Goal: Obtain resource: Download file/media

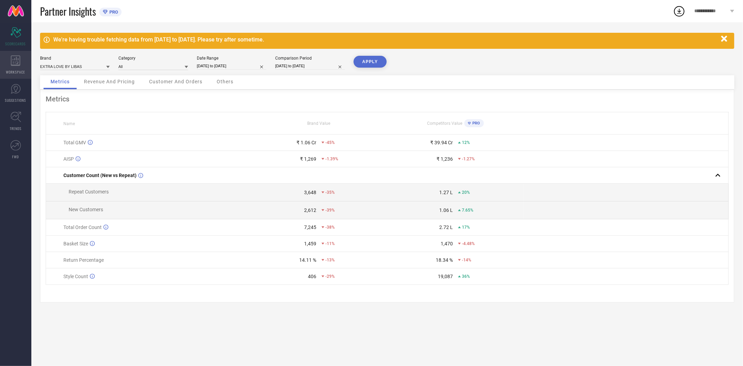
drag, startPoint x: 18, startPoint y: 58, endPoint x: 19, endPoint y: 67, distance: 8.8
click at [18, 58] on icon at bounding box center [15, 60] width 9 height 10
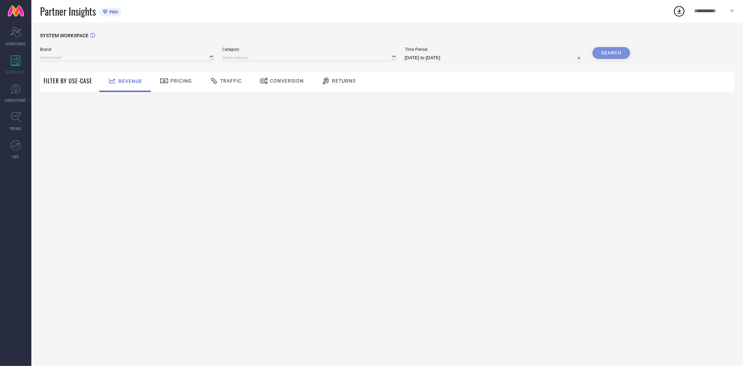
type input "EXTRA LOVE BY LIBAS"
type input "All"
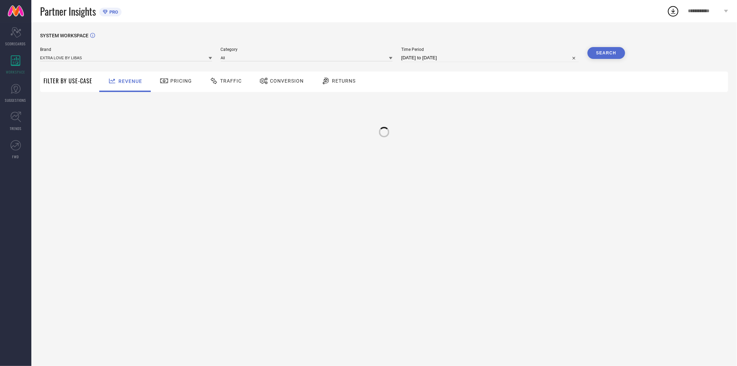
click at [272, 82] on span "Conversion" at bounding box center [287, 81] width 34 height 6
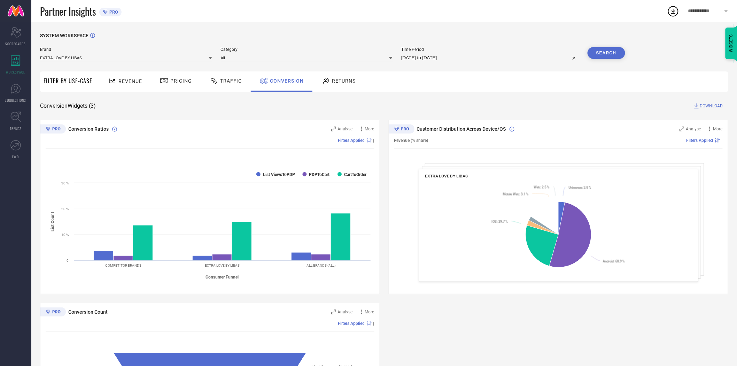
click at [458, 59] on input "[DATE] to [DATE]" at bounding box center [490, 58] width 178 height 8
select select "7"
select select "2025"
select select "8"
select select "2025"
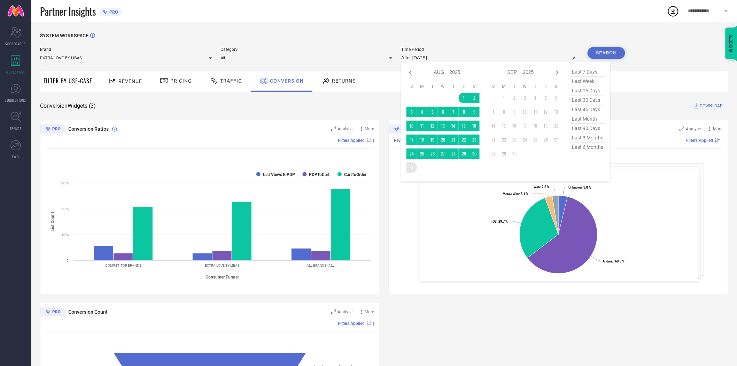
click at [411, 166] on td "31" at bounding box center [411, 167] width 10 height 10
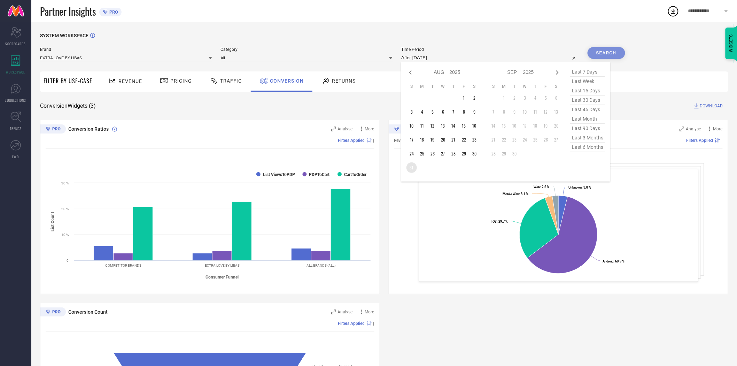
type input "31-08-2025 to 31-08-2025"
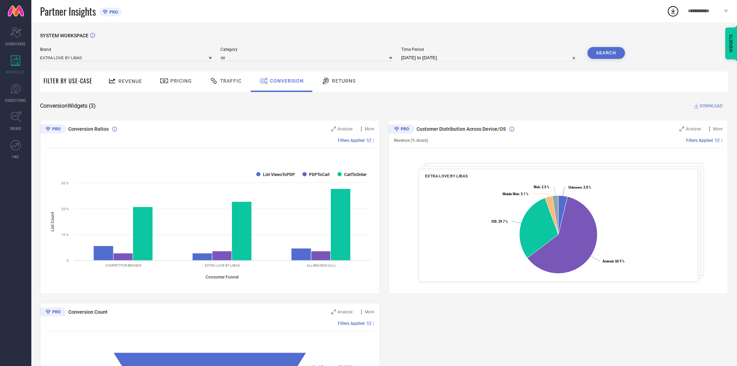
click at [469, 94] on div "SYSTEM WORKSPACE Brand EXTRA LOVE BY LIBAS Category All Time Period 31-08-2025 …" at bounding box center [384, 255] width 688 height 444
click at [607, 53] on button "Search" at bounding box center [607, 53] width 38 height 12
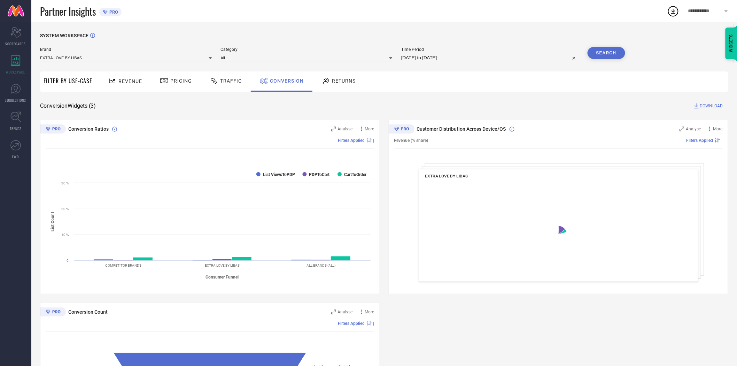
click at [711, 107] on span "DOWNLOAD" at bounding box center [711, 105] width 23 height 7
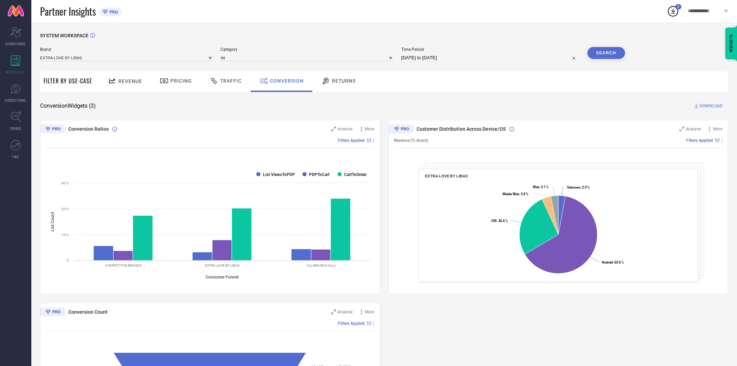
drag, startPoint x: 211, startPoint y: 57, endPoint x: 198, endPoint y: 61, distance: 13.4
click at [211, 57] on icon at bounding box center [210, 58] width 3 height 2
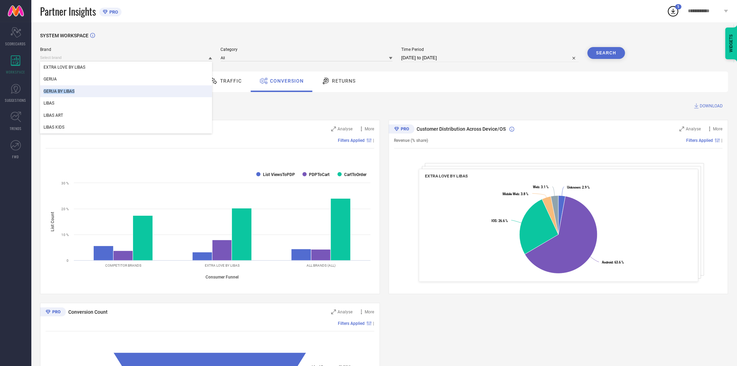
drag, startPoint x: 141, startPoint y: 85, endPoint x: 141, endPoint y: 90, distance: 4.5
click at [141, 90] on div "EXTRA LOVE BY [PERSON_NAME] BY LIBAS LIBAS LIBAS ART LIBAS KIDS" at bounding box center [126, 97] width 172 height 72
click at [141, 90] on div "GERUA BY LIBAS" at bounding box center [126, 91] width 172 height 12
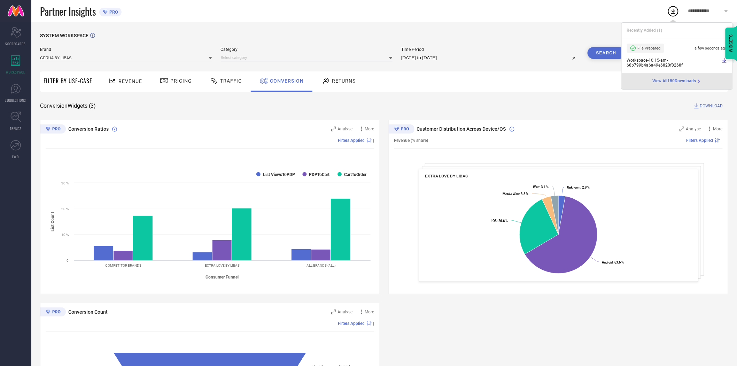
click at [251, 60] on input at bounding box center [307, 57] width 172 height 7
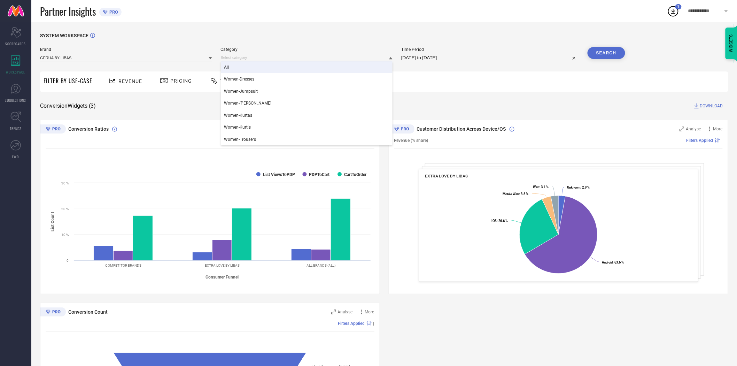
click at [240, 69] on div "All" at bounding box center [307, 67] width 172 height 12
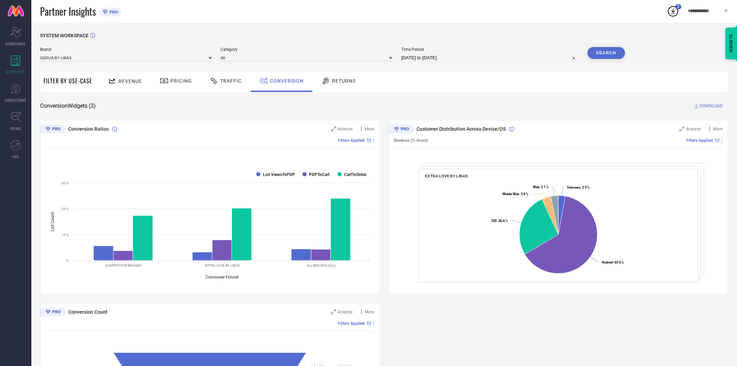
click at [481, 116] on div "SYSTEM WORKSPACE Brand GERUA BY LIBAS Category All Time Period 31-08-2025 to 31…" at bounding box center [384, 255] width 688 height 444
click at [604, 50] on button "Search" at bounding box center [607, 53] width 38 height 12
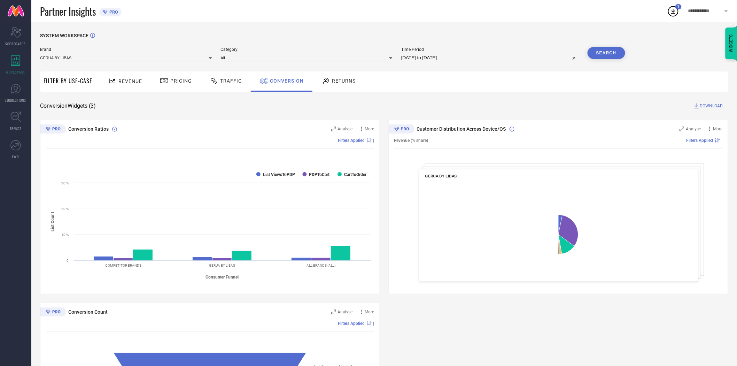
click at [715, 107] on span "DOWNLOAD" at bounding box center [711, 105] width 23 height 7
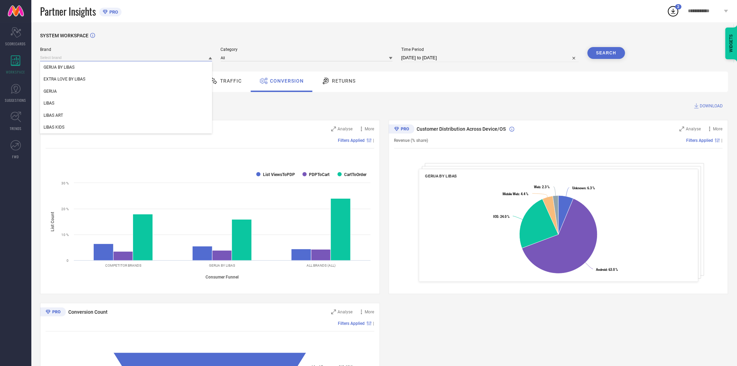
click at [187, 60] on input at bounding box center [126, 57] width 172 height 7
click at [120, 104] on div "LIBAS" at bounding box center [126, 103] width 172 height 12
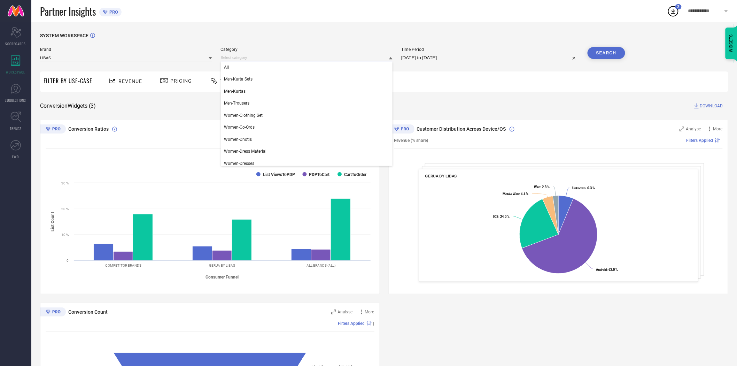
click at [233, 54] on input at bounding box center [307, 57] width 172 height 7
click at [237, 73] on div "All" at bounding box center [307, 67] width 172 height 12
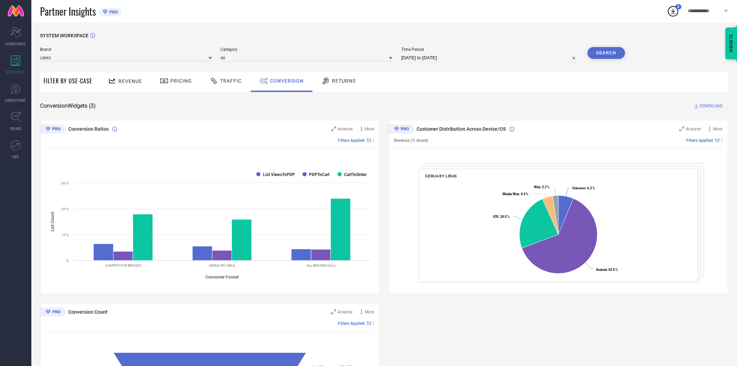
click at [605, 57] on button "Search" at bounding box center [607, 53] width 38 height 12
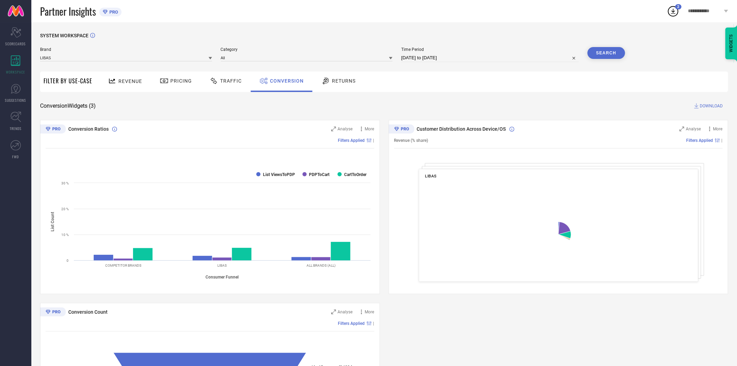
drag, startPoint x: 551, startPoint y: 102, endPoint x: 611, endPoint y: 109, distance: 60.6
click at [551, 102] on div "Conversion Widgets ( 3 ) DOWNLOAD" at bounding box center [384, 105] width 688 height 7
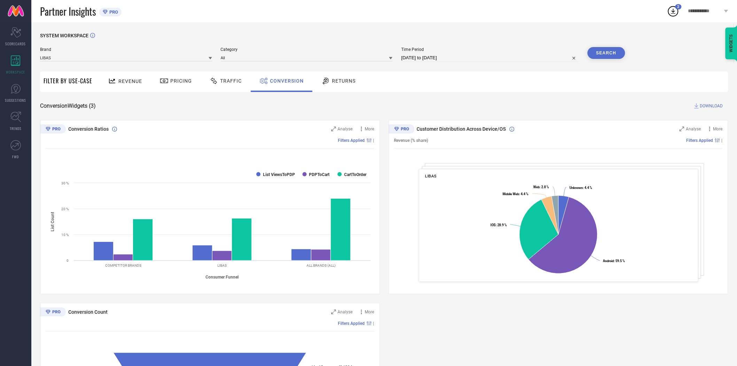
click at [709, 106] on span "DOWNLOAD" at bounding box center [711, 105] width 23 height 7
click at [210, 58] on icon at bounding box center [210, 58] width 3 height 2
click at [125, 114] on div "LIBAS ART" at bounding box center [126, 115] width 172 height 12
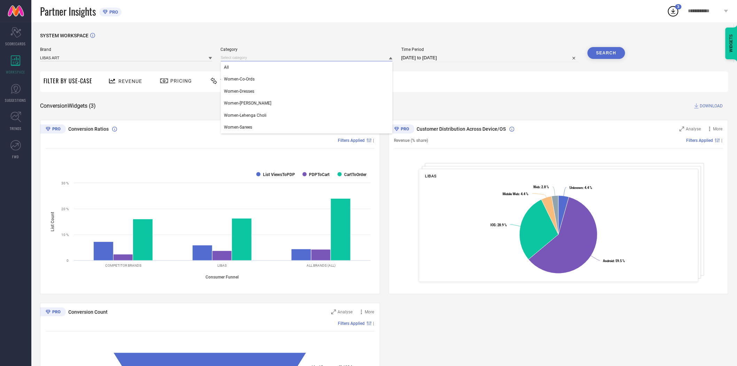
click at [250, 56] on input at bounding box center [307, 57] width 172 height 7
click at [246, 68] on div "All" at bounding box center [307, 67] width 172 height 12
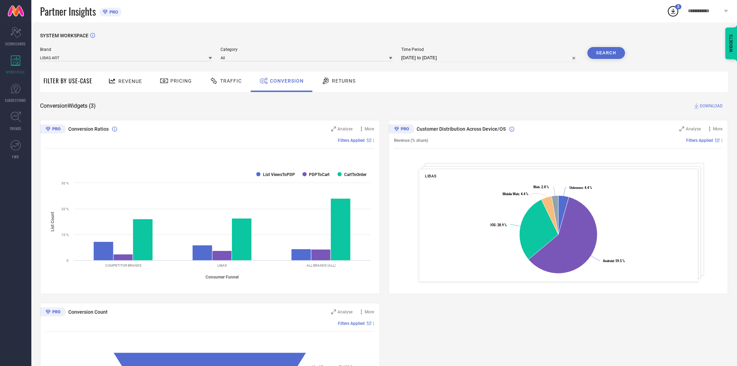
click at [603, 53] on button "Search" at bounding box center [607, 53] width 38 height 12
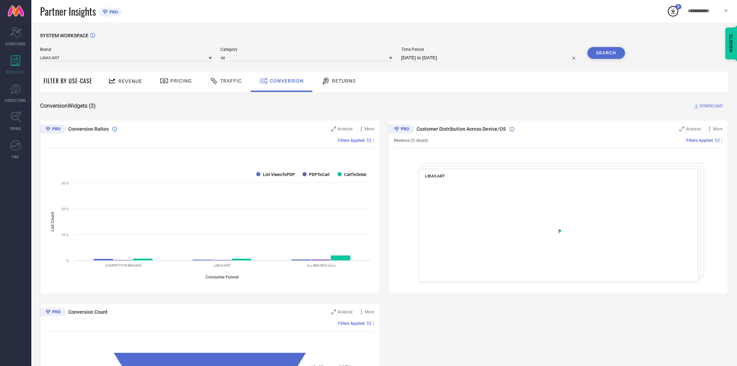
click at [714, 106] on span "DOWNLOAD" at bounding box center [711, 105] width 23 height 7
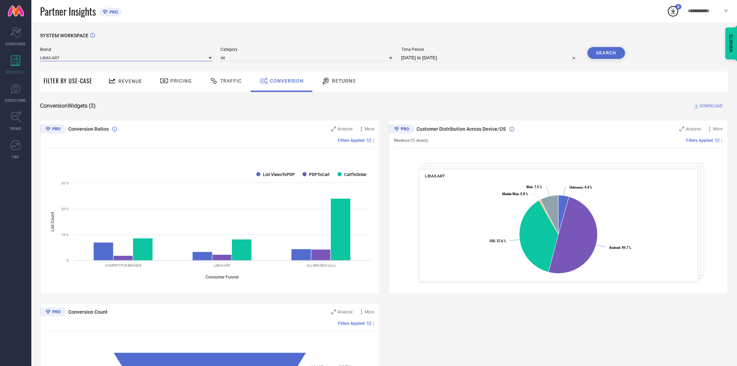
click at [207, 58] on input at bounding box center [126, 57] width 172 height 7
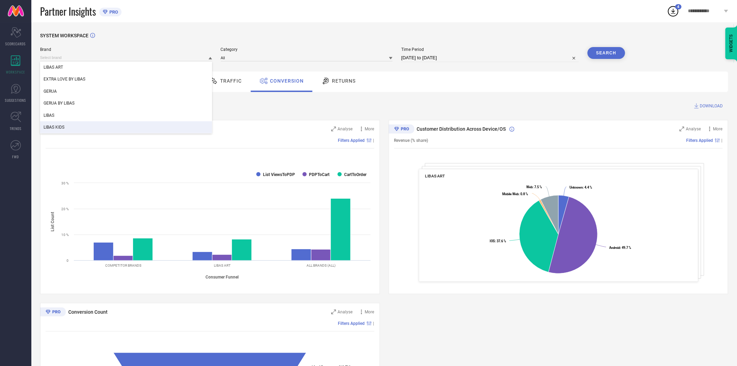
click at [147, 124] on div "LIBAS KIDS" at bounding box center [126, 127] width 172 height 12
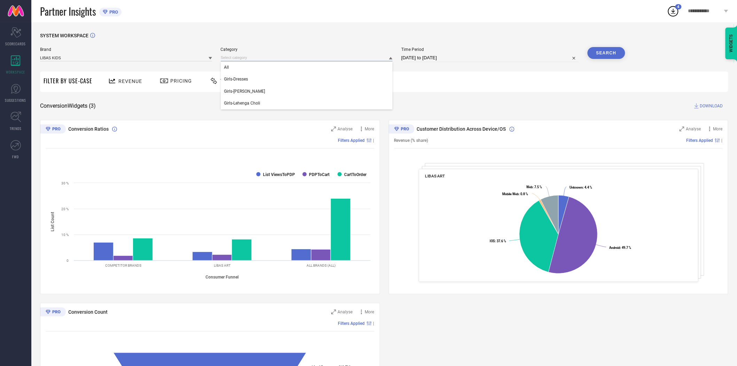
click at [236, 58] on input at bounding box center [307, 57] width 172 height 7
click at [236, 67] on div "All" at bounding box center [307, 67] width 172 height 12
click at [411, 83] on div "Revenue Pricing Traffic Conversion Returns" at bounding box center [412, 81] width 632 height 21
click at [603, 53] on button "Search" at bounding box center [607, 53] width 38 height 12
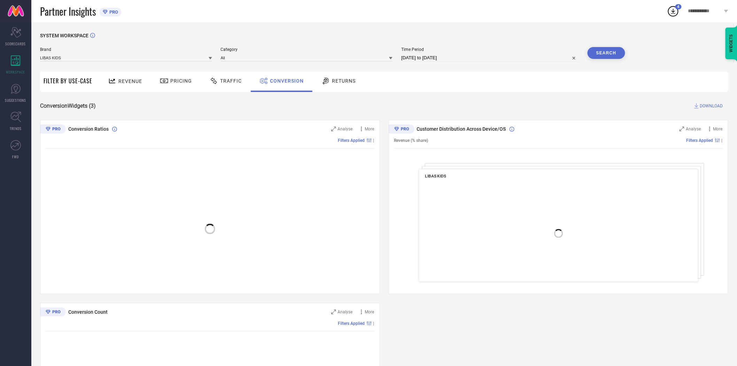
click at [582, 86] on div "Revenue Pricing Traffic Conversion Returns" at bounding box center [412, 81] width 632 height 21
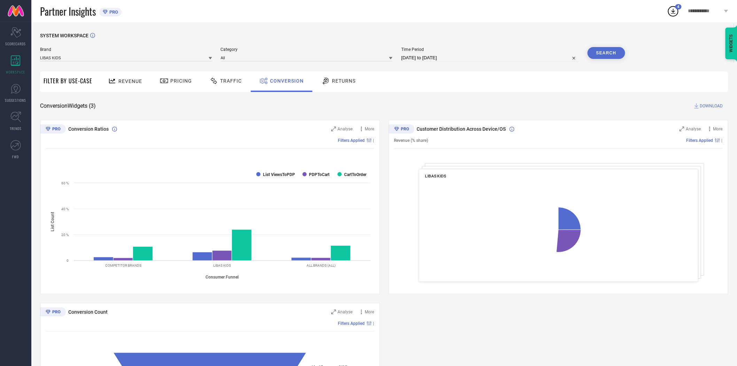
click at [706, 106] on span "DOWNLOAD" at bounding box center [711, 105] width 23 height 7
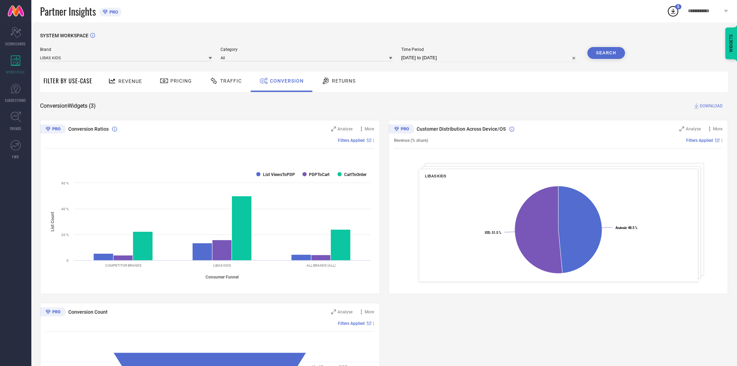
click at [548, 103] on div "Conversion Widgets ( 3 ) DOWNLOAD" at bounding box center [384, 105] width 688 height 7
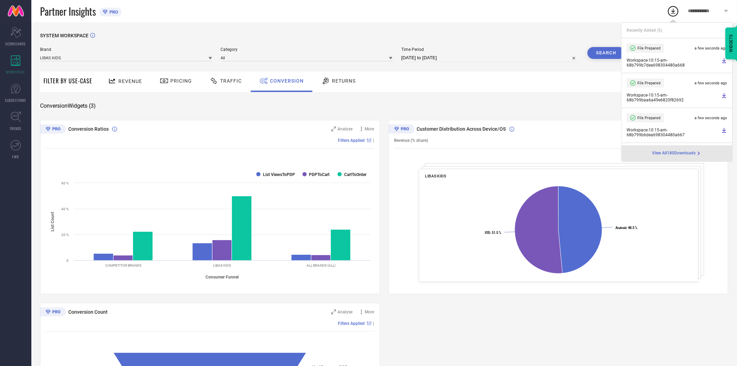
click at [328, 22] on div "SYSTEM WORKSPACE Brand LIBAS KIDS Category All Time Period 31-08-2025 to 31-08-…" at bounding box center [384, 254] width 706 height 465
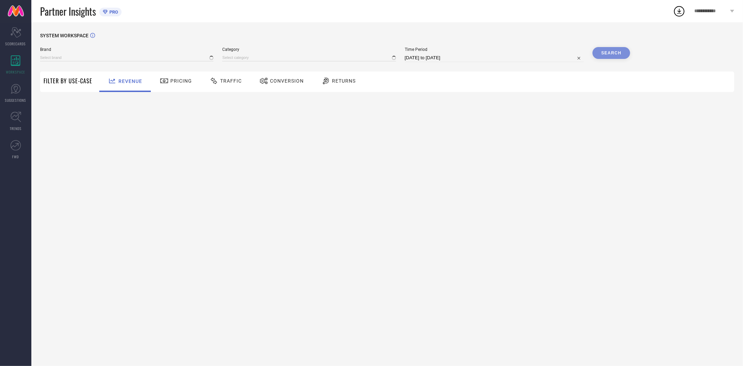
type input "EXTRA LOVE BY LIBAS"
type input "All"
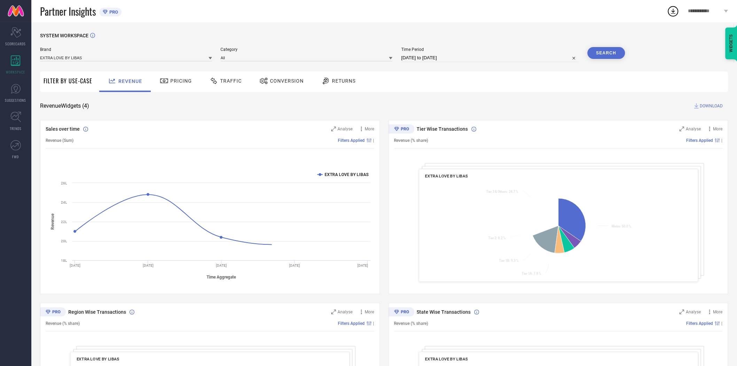
click at [426, 59] on input "[DATE] to [DATE]" at bounding box center [490, 58] width 178 height 8
select select "7"
select select "2025"
select select "8"
select select "2025"
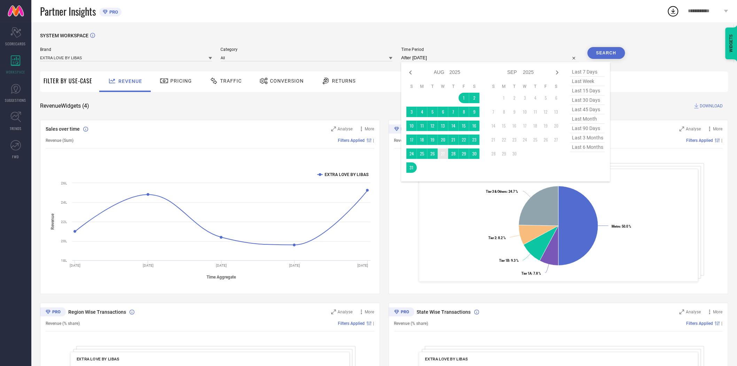
click at [441, 156] on td "27" at bounding box center [443, 153] width 10 height 10
type input "[DATE] to [DATE]"
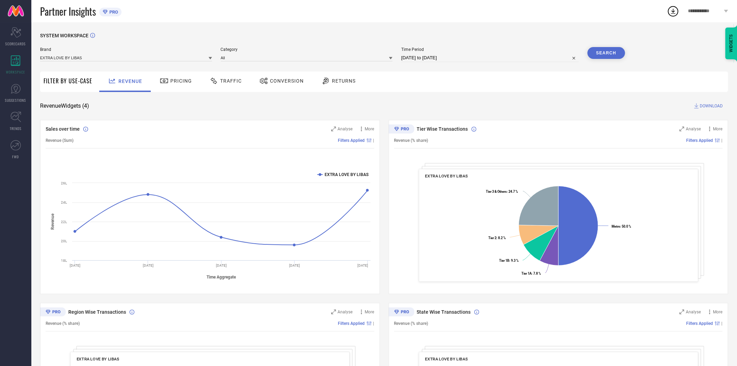
click at [457, 99] on div "SYSTEM WORKSPACE Brand EXTRA LOVE BY LIBAS Category All Time Period [DATE] to […" at bounding box center [384, 255] width 688 height 444
click at [604, 50] on button "Search" at bounding box center [607, 53] width 38 height 12
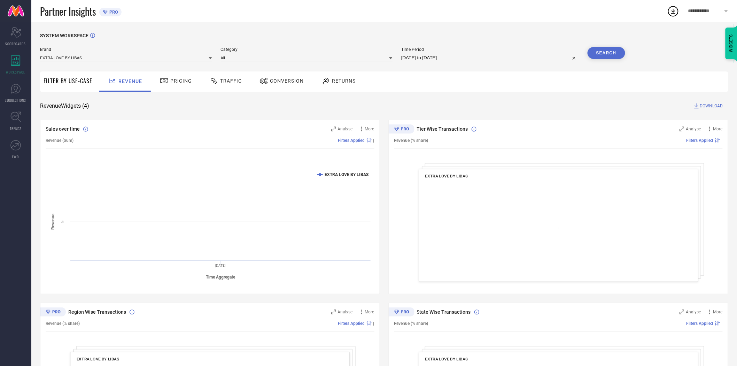
click at [293, 79] on span "Conversion" at bounding box center [287, 81] width 34 height 6
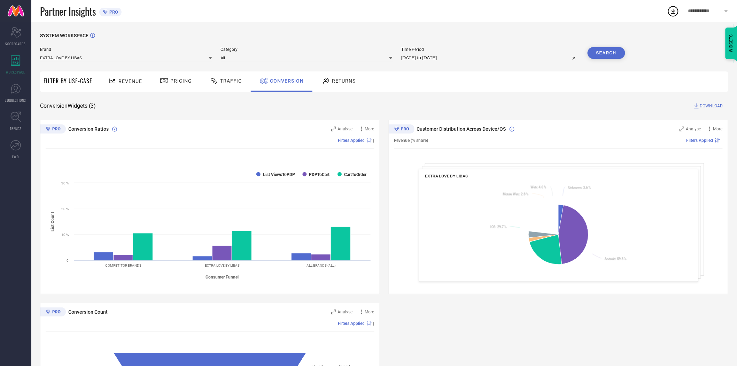
click at [599, 55] on button "Search" at bounding box center [607, 53] width 38 height 12
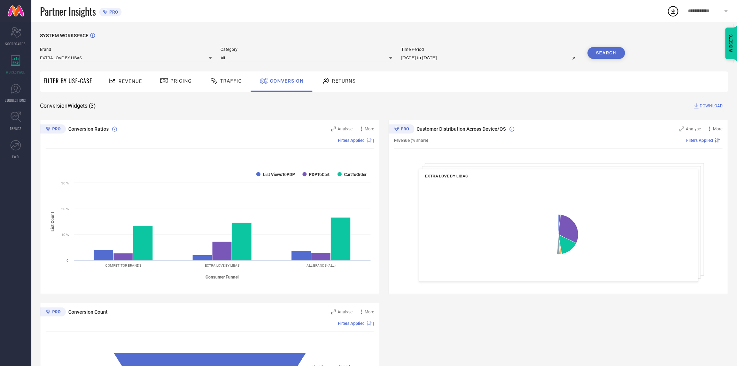
click at [709, 105] on span "DOWNLOAD" at bounding box center [711, 105] width 23 height 7
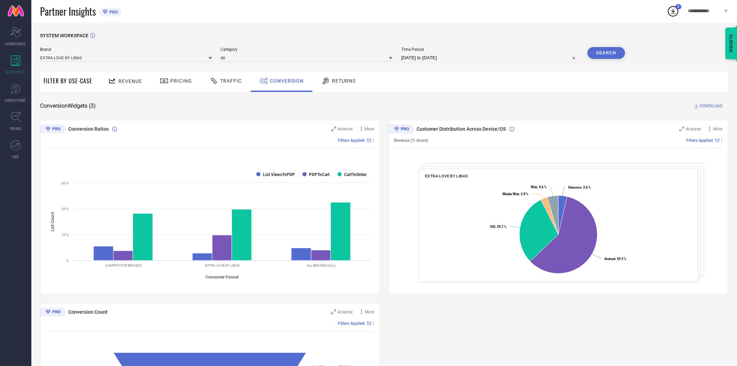
click at [444, 55] on input "[DATE] to [DATE]" at bounding box center [490, 58] width 178 height 8
select select "7"
select select "2025"
select select "8"
select select "2025"
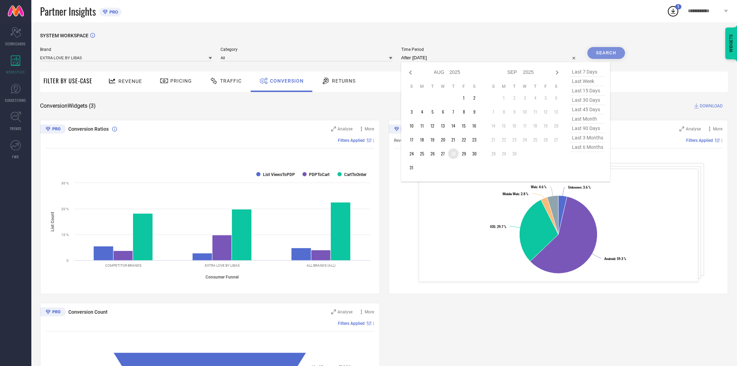
click at [454, 152] on td "28" at bounding box center [453, 153] width 10 height 10
type input "[DATE] to [DATE]"
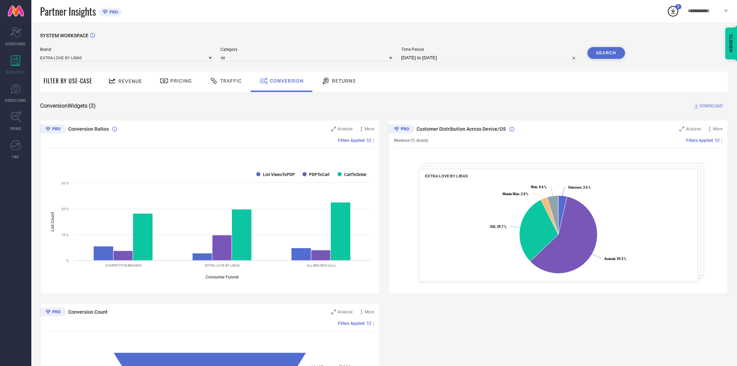
click at [602, 53] on button "Search" at bounding box center [607, 53] width 38 height 12
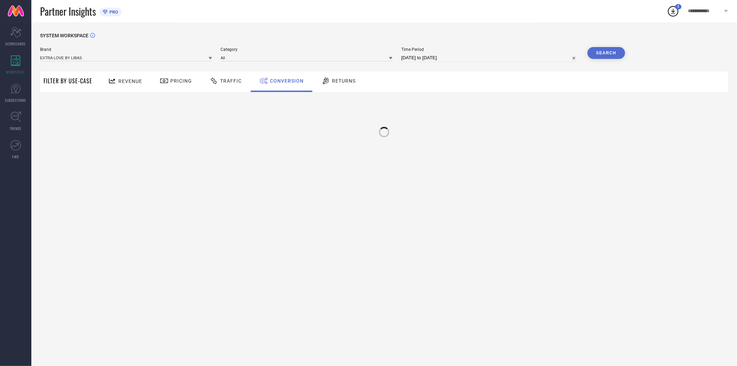
click at [550, 90] on div "Revenue Pricing Traffic Conversion Returns" at bounding box center [412, 81] width 632 height 21
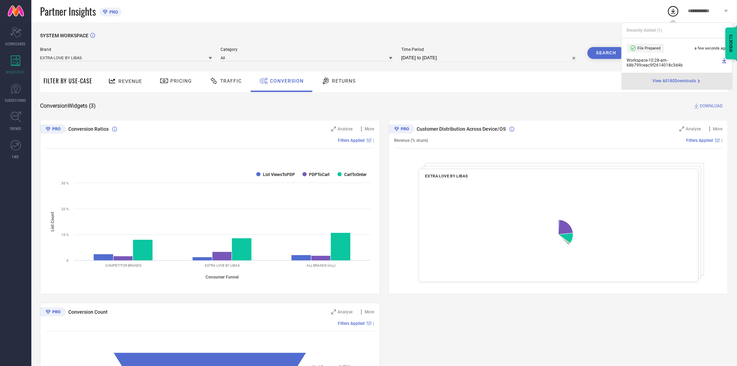
click at [707, 105] on span "DOWNLOAD" at bounding box center [711, 105] width 23 height 7
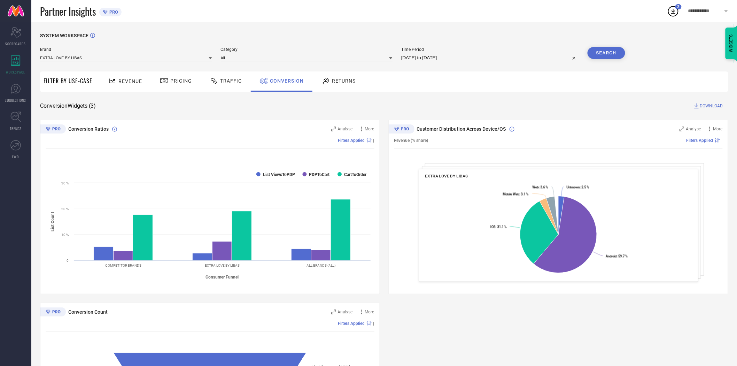
select select "7"
select select "2025"
select select "8"
select select "2025"
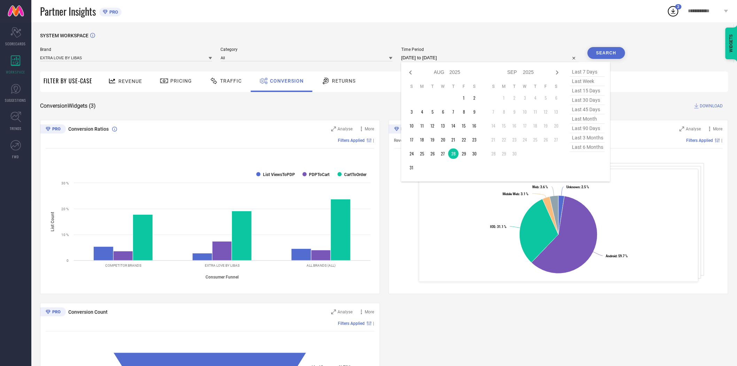
click at [479, 56] on input "[DATE] to [DATE]" at bounding box center [490, 58] width 178 height 8
click at [465, 151] on td "29" at bounding box center [464, 153] width 10 height 10
type input "[DATE] to [DATE]"
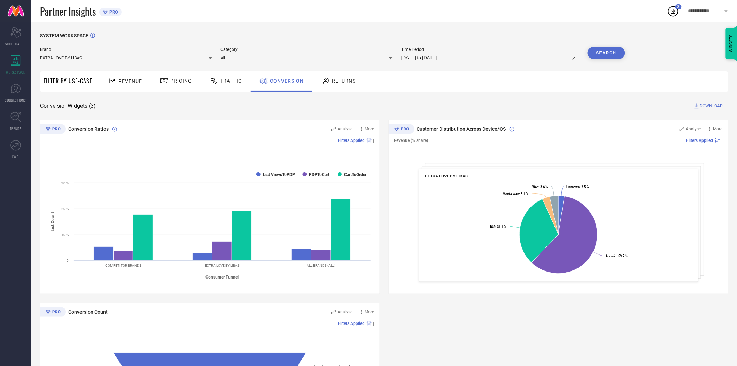
drag, startPoint x: 471, startPoint y: 93, endPoint x: 600, endPoint y: 58, distance: 133.8
click at [473, 92] on div "SYSTEM WORKSPACE Brand EXTRA LOVE BY LIBAS Category All Time Period [DATE] to […" at bounding box center [384, 255] width 688 height 444
click at [605, 52] on button "Search" at bounding box center [607, 53] width 38 height 12
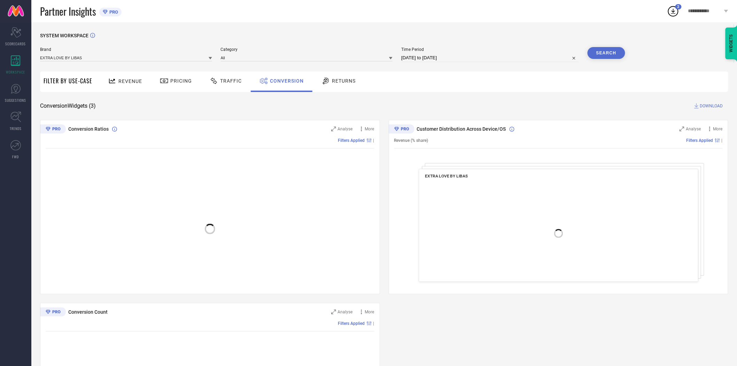
click at [486, 99] on div "SYSTEM WORKSPACE Brand EXTRA LOVE BY LIBAS Category All Time Period [DATE] to […" at bounding box center [384, 255] width 688 height 444
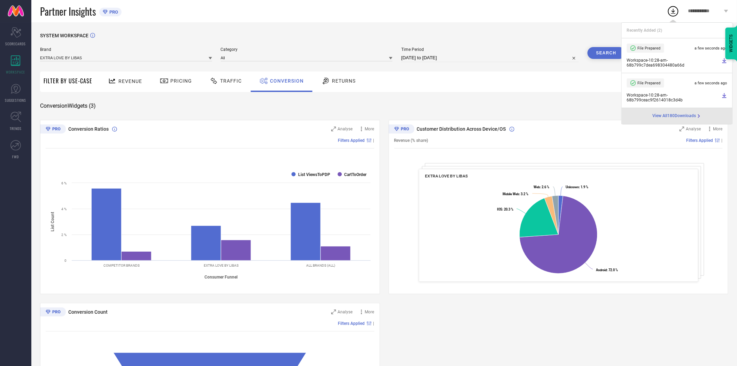
drag, startPoint x: 568, startPoint y: 95, endPoint x: 667, endPoint y: 110, distance: 100.7
click at [572, 95] on div "SYSTEM WORKSPACE Brand EXTRA LOVE BY LIBAS Category All Time Period [DATE] to […" at bounding box center [384, 255] width 688 height 444
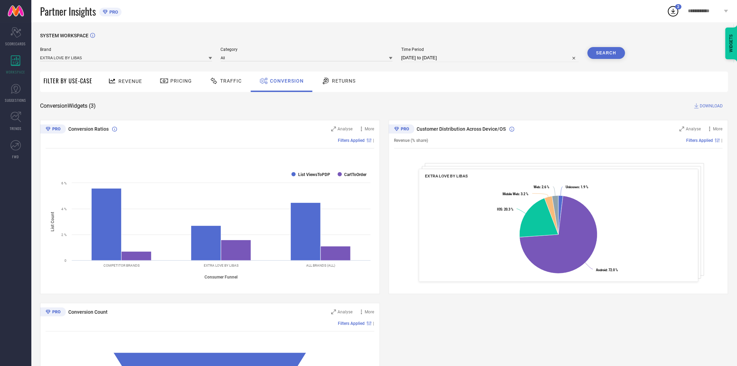
click at [708, 106] on span "DOWNLOAD" at bounding box center [711, 105] width 23 height 7
select select "7"
select select "2025"
select select "8"
select select "2025"
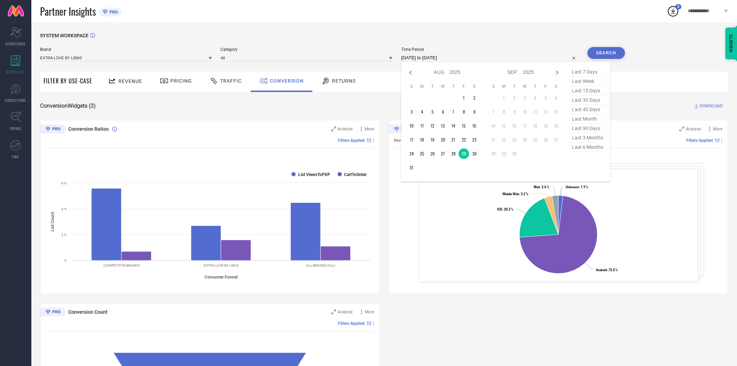
click at [482, 58] on input "[DATE] to [DATE]" at bounding box center [490, 58] width 178 height 8
click at [475, 151] on td "30" at bounding box center [474, 153] width 10 height 10
type input "[DATE] to [DATE]"
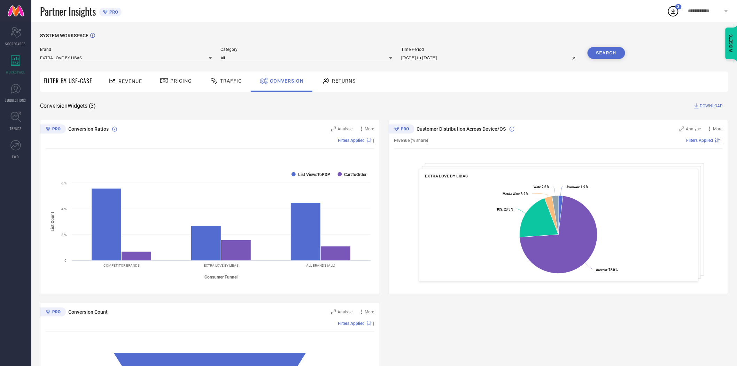
click at [502, 71] on div "Revenue Pricing Traffic Conversion Returns" at bounding box center [412, 81] width 632 height 21
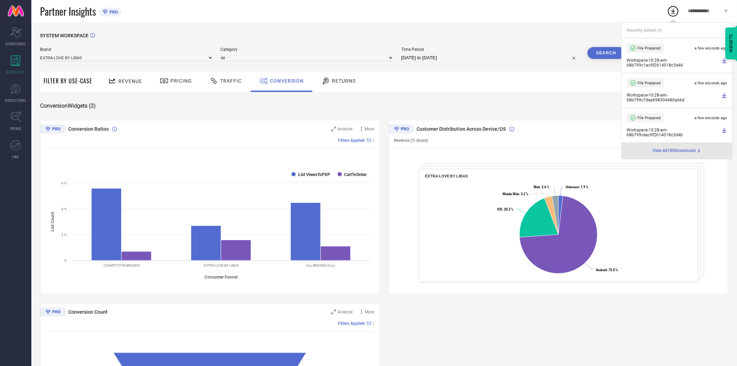
click at [605, 51] on button "Search" at bounding box center [607, 53] width 38 height 12
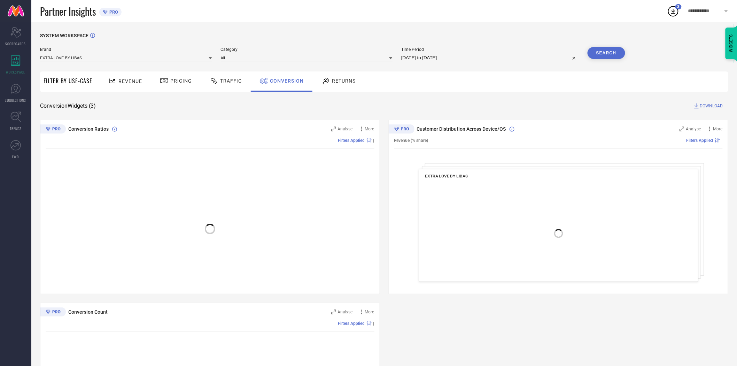
click at [566, 101] on div "SYSTEM WORKSPACE Brand EXTRA LOVE BY LIBAS Category All Time Period [DATE] to […" at bounding box center [384, 255] width 688 height 444
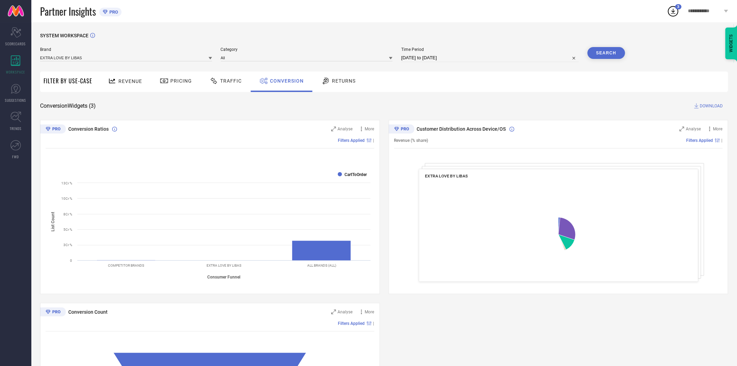
click at [716, 106] on span "DOWNLOAD" at bounding box center [711, 105] width 23 height 7
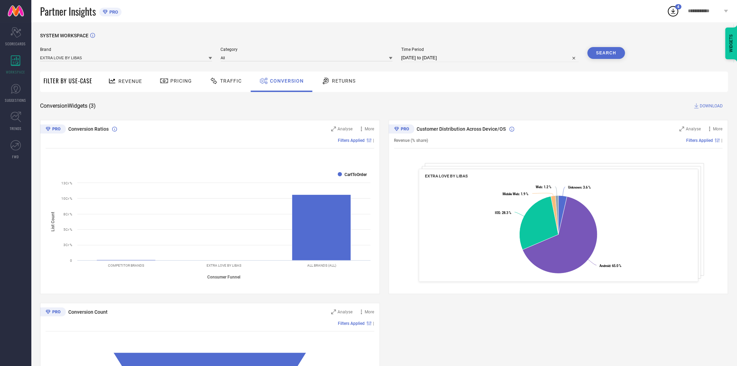
click at [525, 91] on div "Revenue Pricing Traffic Conversion Returns" at bounding box center [412, 81] width 632 height 21
click at [395, 95] on div "SYSTEM WORKSPACE Brand EXTRA LOVE BY LIBAS Category All Time Period [DATE] to […" at bounding box center [384, 255] width 688 height 444
click at [192, 57] on input at bounding box center [126, 57] width 172 height 7
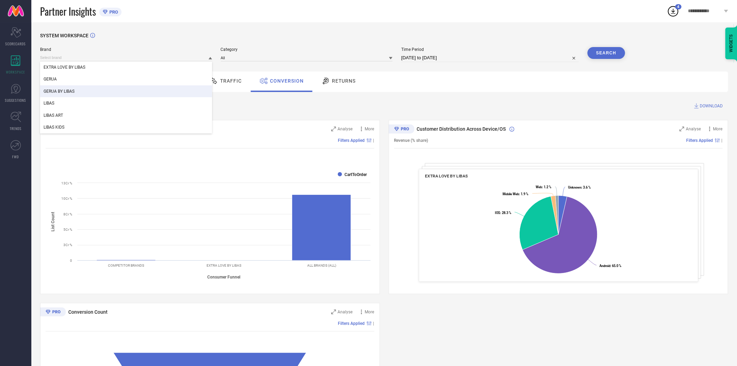
click at [128, 92] on div "GERUA BY LIBAS" at bounding box center [126, 91] width 172 height 12
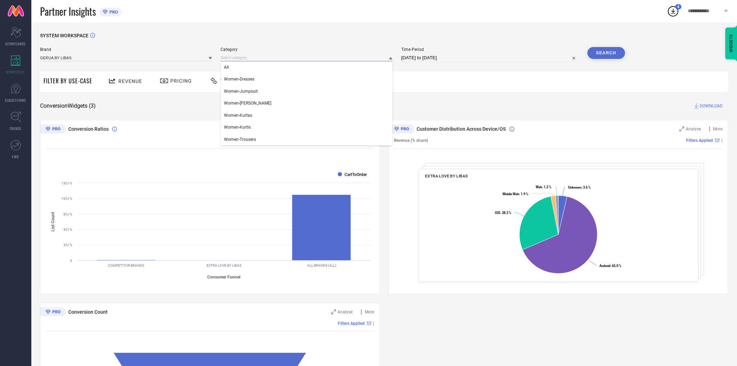
click at [247, 60] on input at bounding box center [307, 57] width 172 height 7
click at [244, 72] on div "All" at bounding box center [307, 67] width 172 height 12
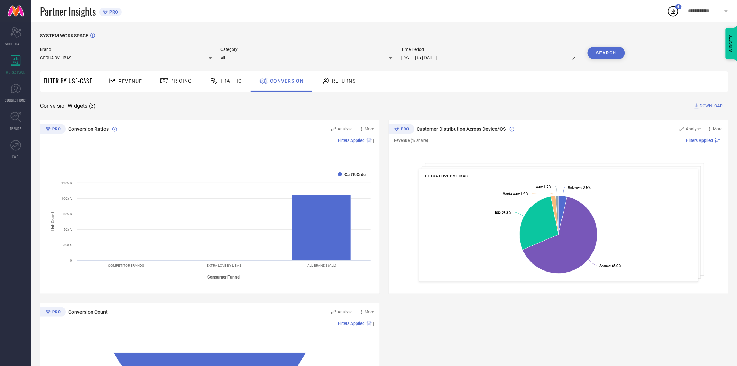
click at [437, 57] on input "[DATE] to [DATE]" at bounding box center [490, 58] width 178 height 8
select select "7"
select select "2025"
select select "8"
select select "2025"
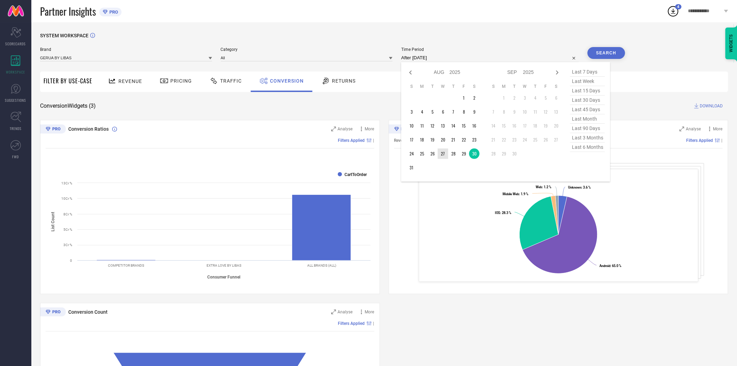
click at [444, 154] on td "27" at bounding box center [443, 153] width 10 height 10
type input "[DATE] to [DATE]"
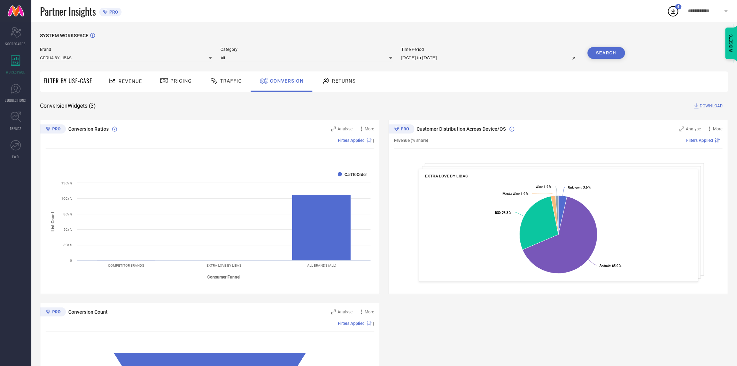
click at [506, 102] on div "Conversion Widgets ( 3 ) DOWNLOAD" at bounding box center [384, 105] width 688 height 7
click at [601, 51] on button "Search" at bounding box center [607, 53] width 38 height 12
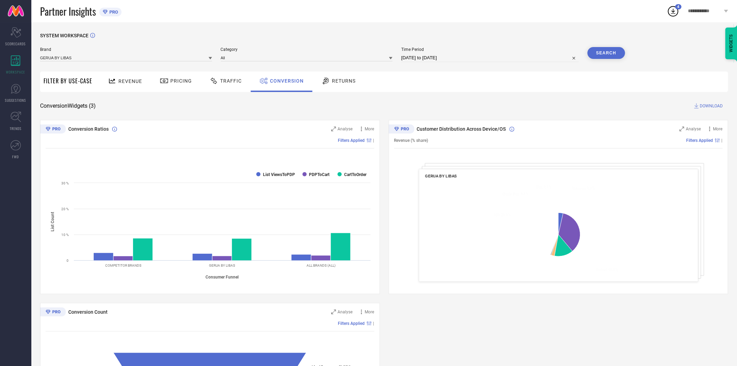
click at [706, 108] on span "DOWNLOAD" at bounding box center [711, 105] width 23 height 7
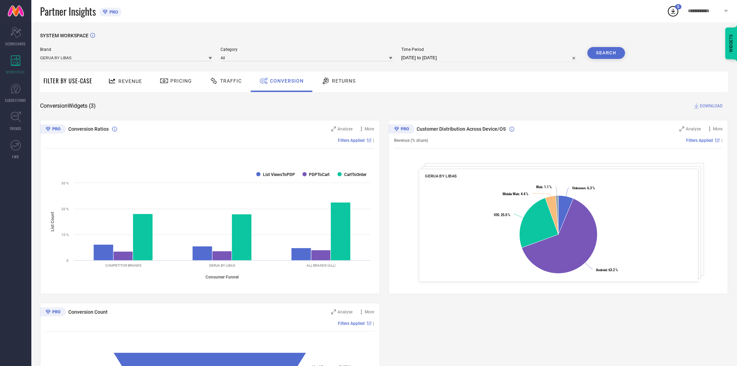
select select "7"
select select "2025"
select select "8"
select select "2025"
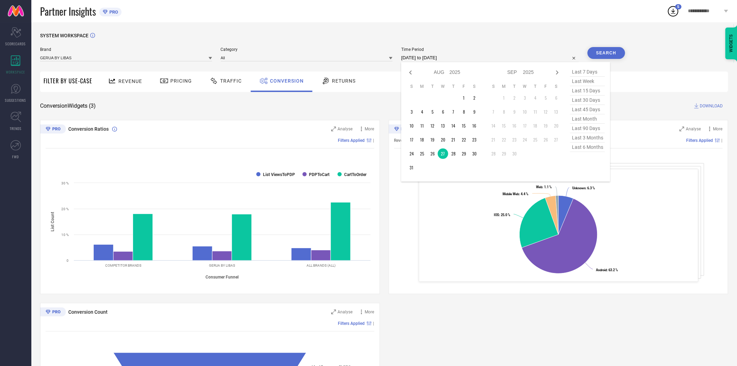
drag, startPoint x: 469, startPoint y: 58, endPoint x: 467, endPoint y: 67, distance: 9.3
click at [469, 58] on input "[DATE] to [DATE]" at bounding box center [490, 58] width 178 height 8
click at [454, 154] on td "28" at bounding box center [453, 153] width 10 height 10
type input "[DATE] to [DATE]"
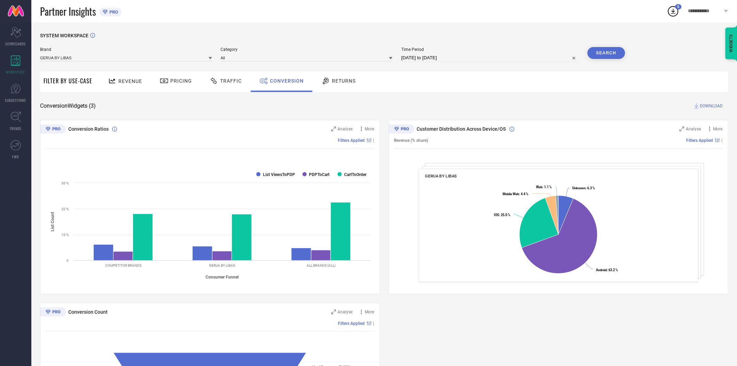
drag, startPoint x: 454, startPoint y: 154, endPoint x: 458, endPoint y: 95, distance: 59.0
drag, startPoint x: 458, startPoint y: 94, endPoint x: 602, endPoint y: 75, distance: 145.5
click at [460, 93] on div "SYSTEM WORKSPACE Brand GERUA BY LIBAS Category All Time Period [DATE] to [DATE]…" at bounding box center [384, 255] width 688 height 444
click at [591, 51] on button "Search" at bounding box center [607, 53] width 38 height 12
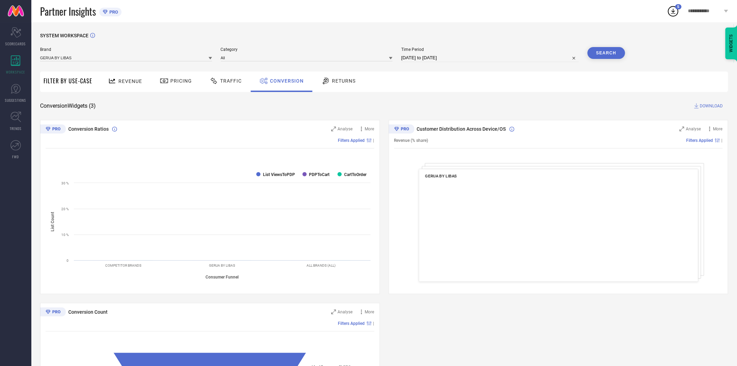
drag, startPoint x: 534, startPoint y: 93, endPoint x: 714, endPoint y: 98, distance: 180.1
click at [535, 93] on div "SYSTEM WORKSPACE Brand GERUA BY LIBAS Category All Time Period [DATE] to [DATE]…" at bounding box center [384, 255] width 688 height 444
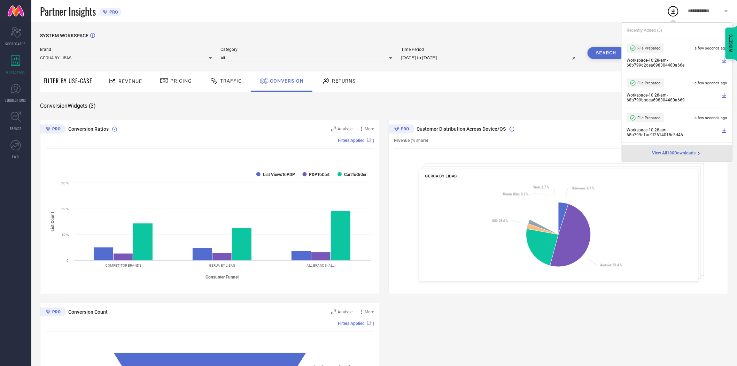
click at [709, 106] on li "File Prepared a few seconds ago Workspace - 10:28-am - 68b799bbdea698304480a669" at bounding box center [677, 90] width 111 height 35
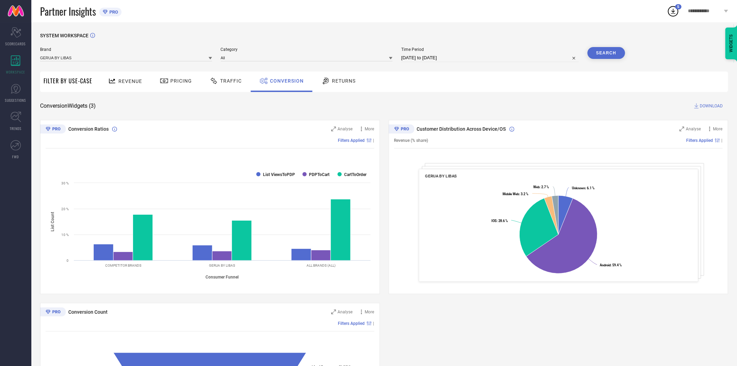
drag, startPoint x: 580, startPoint y: 100, endPoint x: 690, endPoint y: 95, distance: 110.2
click at [584, 100] on div "SYSTEM WORKSPACE Brand GERUA BY LIBAS Category All Time Period [DATE] to [DATE]…" at bounding box center [384, 255] width 688 height 444
click at [707, 103] on span "DOWNLOAD" at bounding box center [711, 105] width 23 height 7
drag, startPoint x: 468, startPoint y: 56, endPoint x: 466, endPoint y: 61, distance: 5.0
click at [468, 56] on input "[DATE] to [DATE]" at bounding box center [490, 58] width 178 height 8
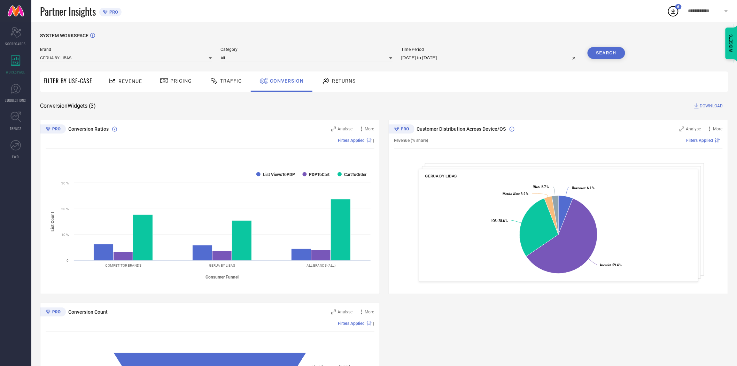
select select "7"
select select "2025"
select select "8"
select select "2025"
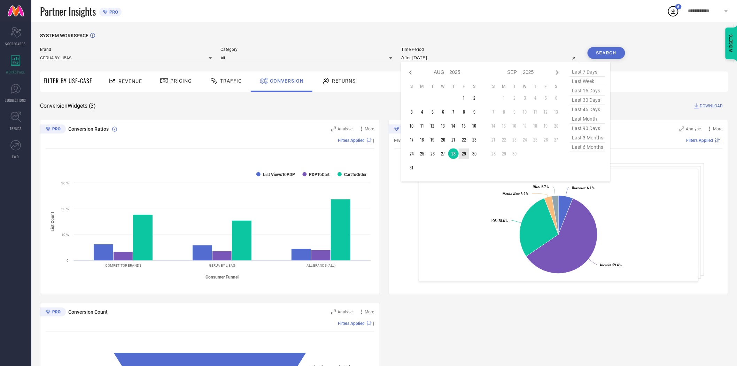
click at [464, 150] on td "29" at bounding box center [464, 153] width 10 height 10
type input "[DATE] to [DATE]"
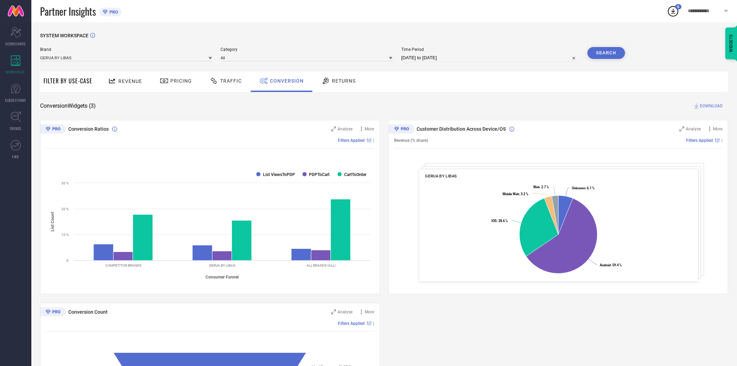
click at [437, 106] on div "Conversion Widgets ( 3 ) DOWNLOAD" at bounding box center [384, 105] width 688 height 7
click at [603, 53] on button "Search" at bounding box center [607, 53] width 38 height 12
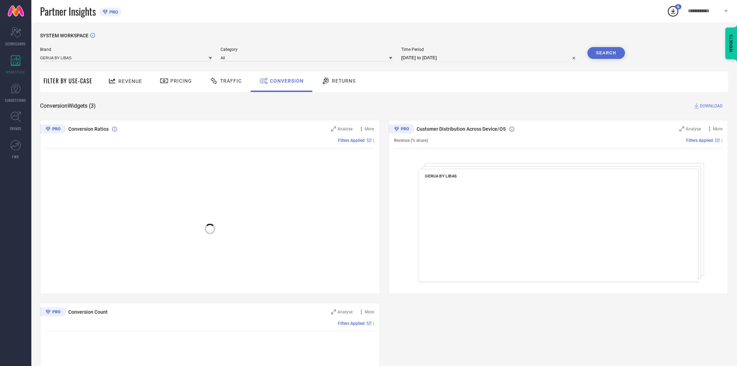
click at [459, 95] on div "SYSTEM WORKSPACE Brand GERUA BY LIBAS Category All Time Period [DATE] to [DATE]…" at bounding box center [384, 255] width 688 height 444
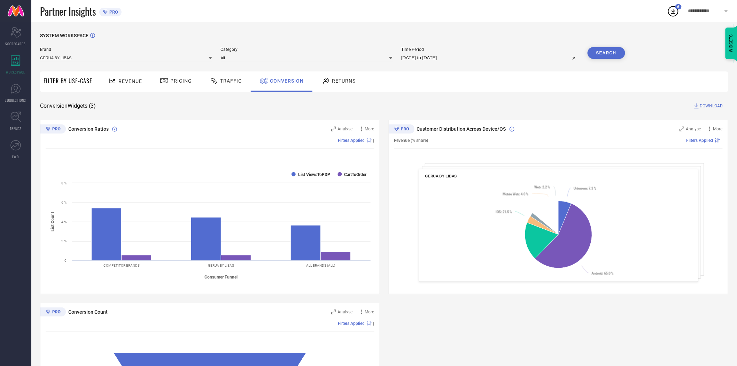
drag, startPoint x: 557, startPoint y: 103, endPoint x: 743, endPoint y: 121, distance: 186.8
click at [561, 103] on div "Conversion Widgets ( 3 ) DOWNLOAD" at bounding box center [384, 105] width 688 height 7
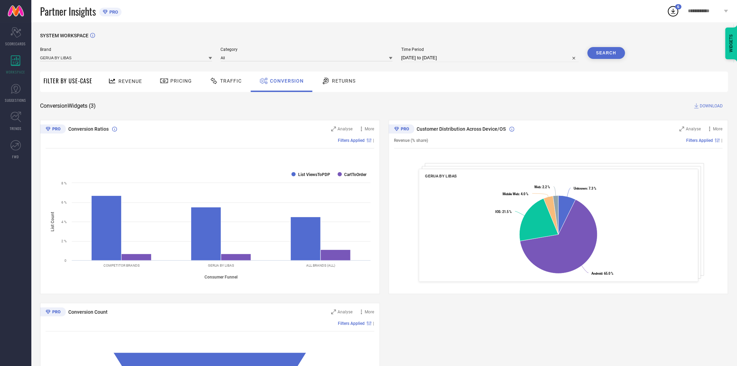
click at [703, 106] on span "DOWNLOAD" at bounding box center [711, 105] width 23 height 7
click at [474, 53] on div "Time Period [DATE] to [DATE]" at bounding box center [490, 54] width 178 height 15
click at [468, 59] on input "[DATE] to [DATE]" at bounding box center [490, 58] width 178 height 8
select select "7"
select select "2025"
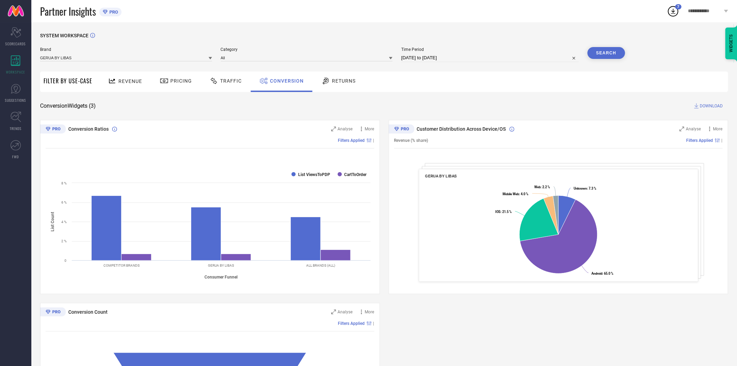
select select "8"
select select "2025"
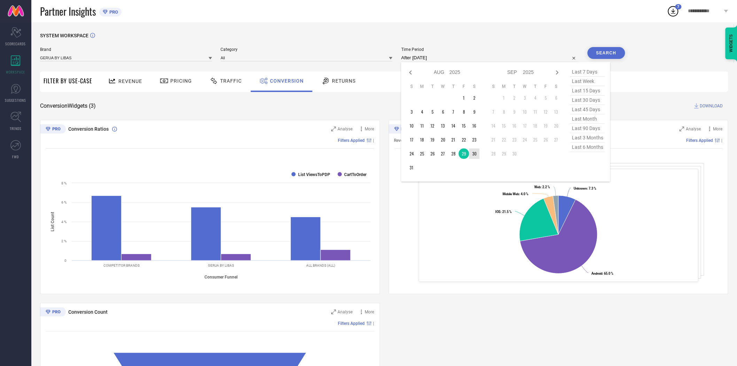
click at [474, 155] on td "30" at bounding box center [474, 153] width 10 height 10
type input "[DATE] to [DATE]"
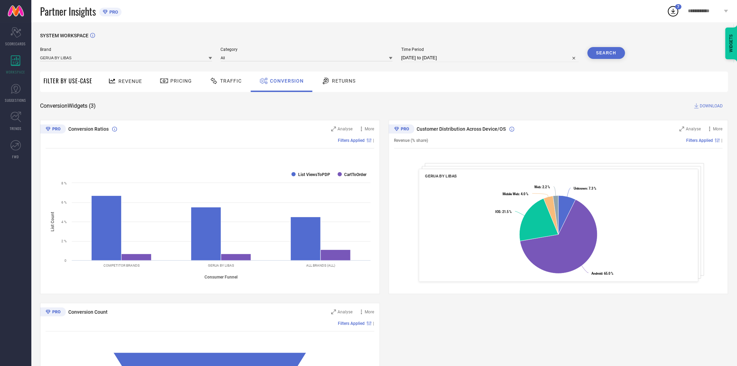
click at [467, 87] on div "Revenue Pricing Traffic Conversion Returns" at bounding box center [412, 81] width 632 height 21
click at [605, 52] on button "Search" at bounding box center [607, 53] width 38 height 12
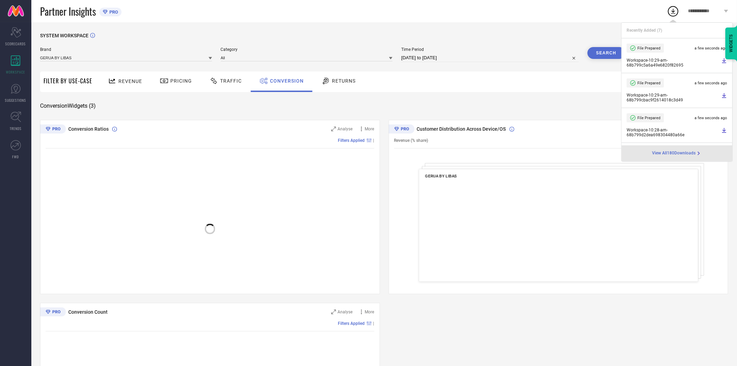
click at [477, 101] on div "SYSTEM WORKSPACE Brand GERUA BY LIBAS Category All Time Period [DATE] to [DATE]…" at bounding box center [384, 255] width 688 height 444
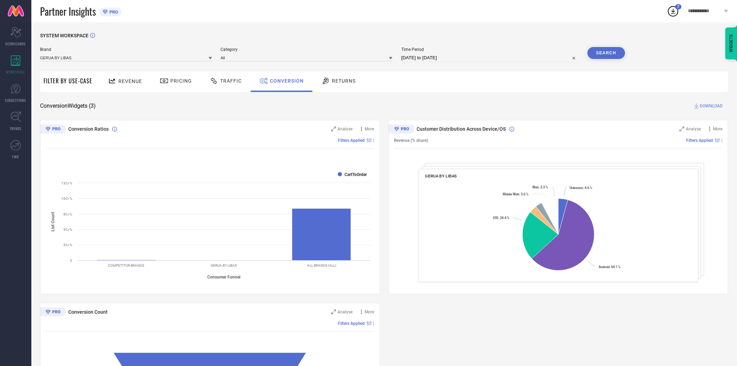
click at [709, 103] on span "DOWNLOAD" at bounding box center [711, 105] width 23 height 7
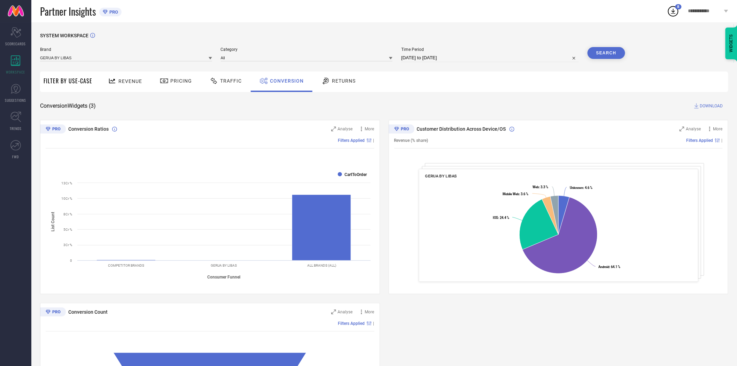
click at [209, 57] on icon at bounding box center [210, 57] width 3 height 3
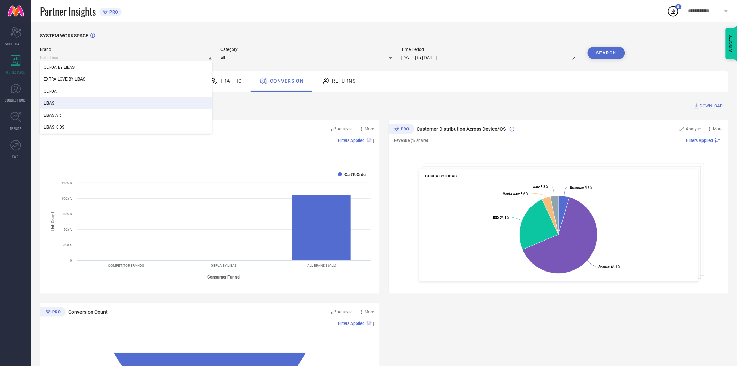
click at [147, 100] on div "LIBAS" at bounding box center [126, 103] width 172 height 12
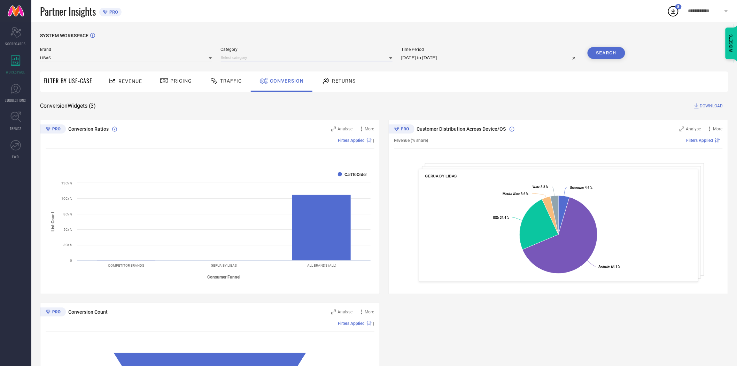
click at [242, 54] on input at bounding box center [307, 57] width 172 height 7
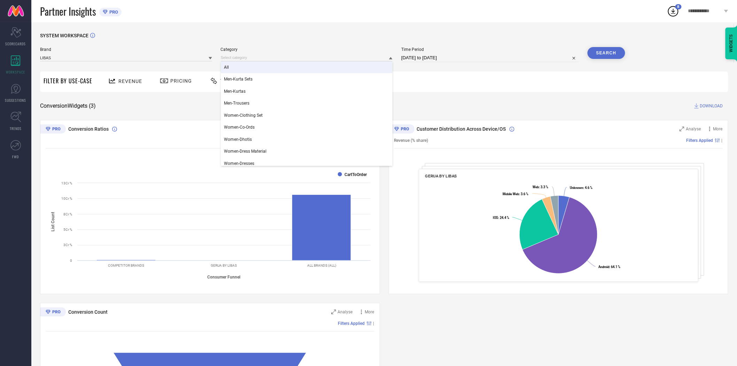
click at [241, 69] on div "All" at bounding box center [307, 67] width 172 height 12
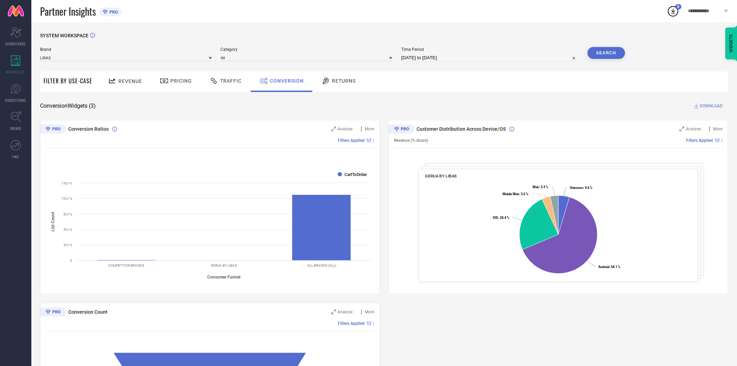
click at [589, 53] on button "Search" at bounding box center [607, 53] width 38 height 12
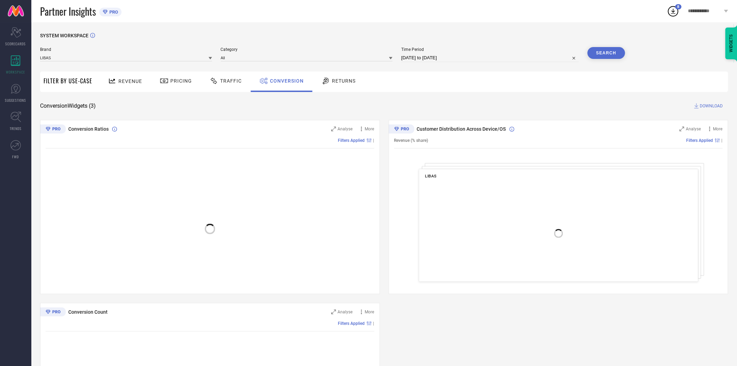
click at [565, 103] on div "Conversion Widgets ( 3 ) DOWNLOAD" at bounding box center [384, 105] width 688 height 7
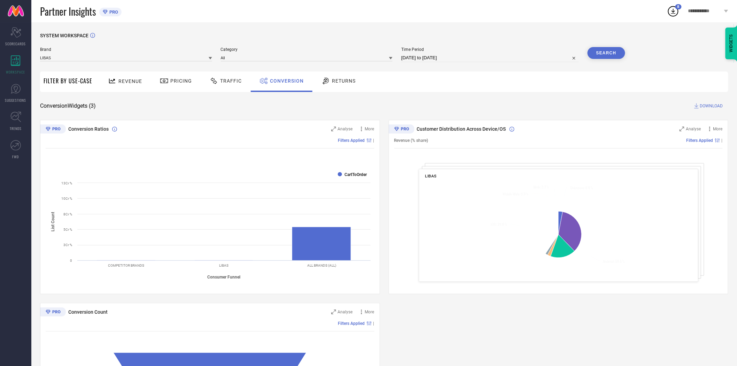
click at [702, 105] on span "DOWNLOAD" at bounding box center [711, 105] width 23 height 7
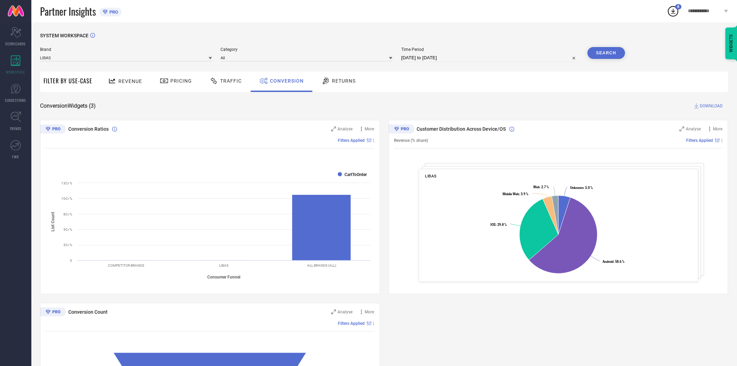
select select "7"
select select "2025"
select select "8"
select select "2025"
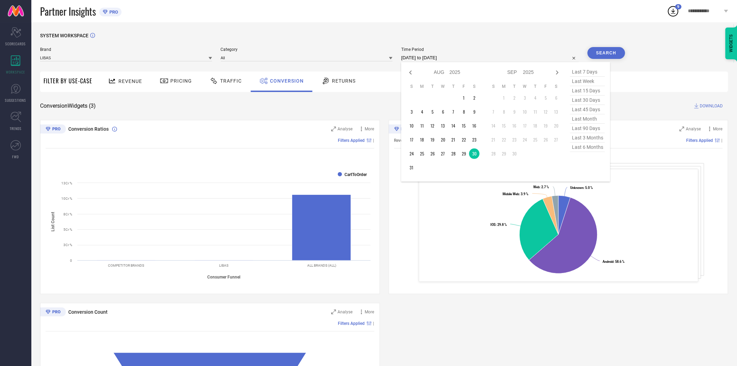
click at [461, 57] on input "[DATE] to [DATE]" at bounding box center [490, 58] width 178 height 8
click at [466, 154] on td "29" at bounding box center [464, 153] width 10 height 10
type input "[DATE] to [DATE]"
drag, startPoint x: 466, startPoint y: 154, endPoint x: 493, endPoint y: 98, distance: 62.0
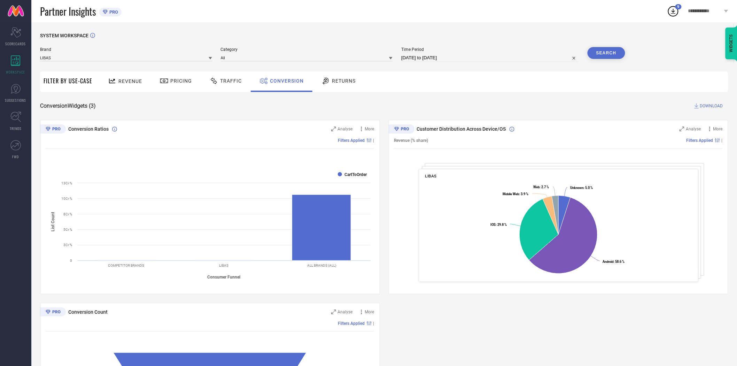
drag, startPoint x: 504, startPoint y: 88, endPoint x: 534, endPoint y: 79, distance: 31.8
click at [506, 88] on div "Revenue Pricing Traffic Conversion Returns" at bounding box center [412, 81] width 632 height 21
click at [598, 51] on button "Search" at bounding box center [607, 53] width 38 height 12
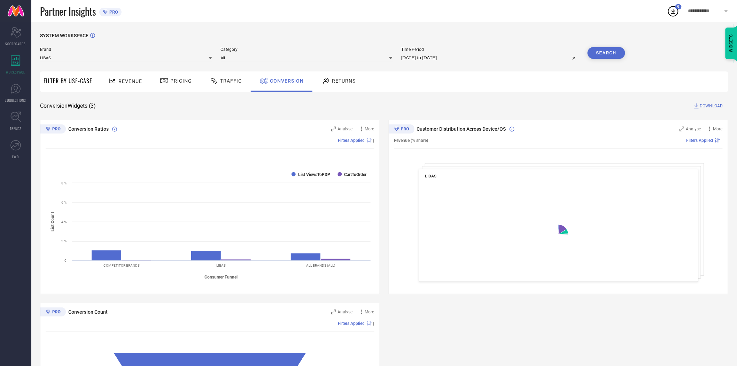
click at [706, 106] on span "DOWNLOAD" at bounding box center [711, 105] width 23 height 7
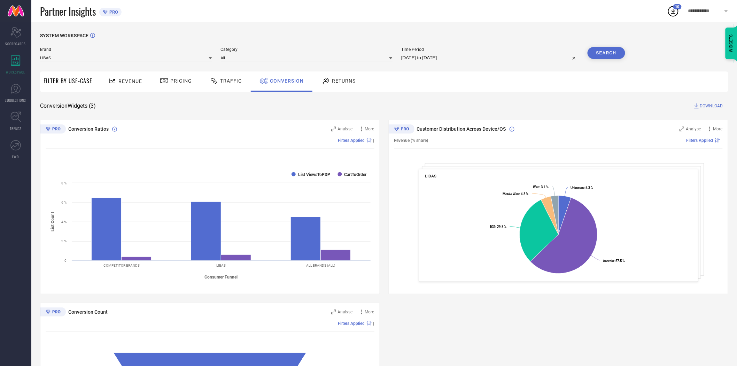
click at [474, 59] on input "[DATE] to [DATE]" at bounding box center [490, 58] width 178 height 8
select select "7"
select select "2025"
select select "8"
select select "2025"
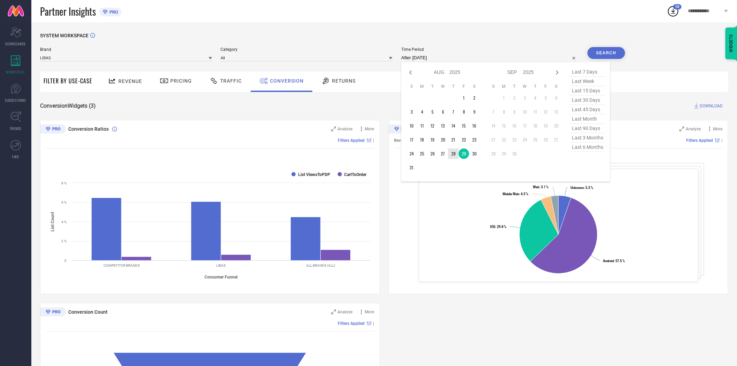
click at [452, 154] on td "28" at bounding box center [453, 153] width 10 height 10
type input "[DATE] to [DATE]"
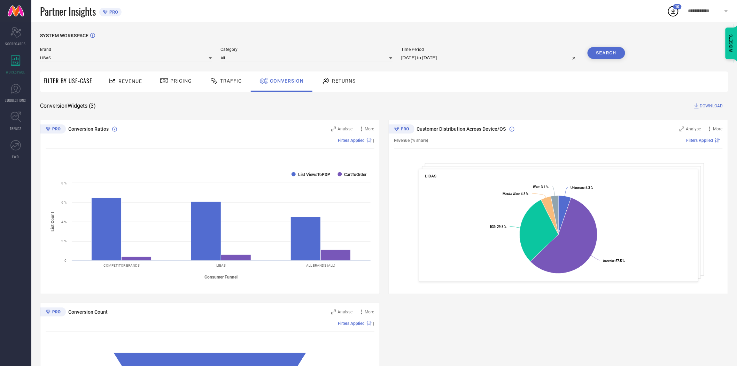
click at [471, 100] on div "SYSTEM WORKSPACE Brand LIBAS Category All Time Period [DATE] to [DATE] Search F…" at bounding box center [384, 255] width 688 height 444
drag, startPoint x: 610, startPoint y: 53, endPoint x: 510, endPoint y: 97, distance: 108.7
click at [610, 54] on button "Search" at bounding box center [607, 53] width 38 height 12
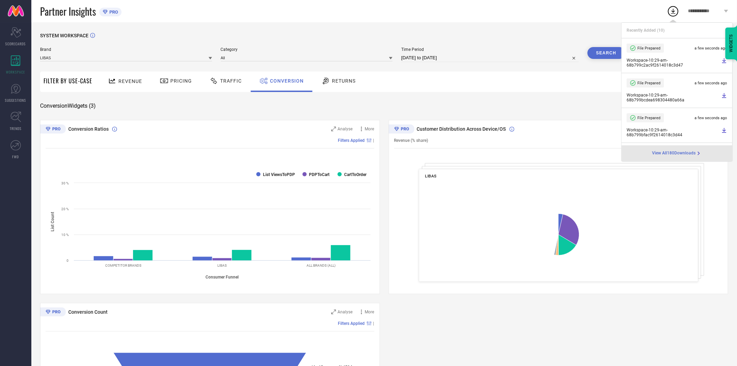
click at [705, 104] on li "File Prepared a few seconds ago Workspace - 10:29-am - 68b799bcdea698304480a66a" at bounding box center [677, 90] width 111 height 35
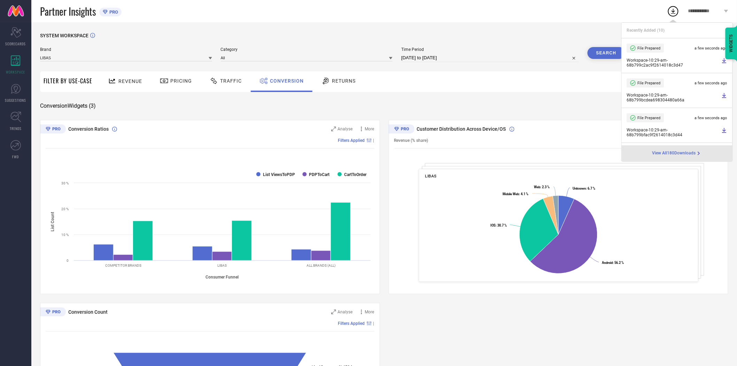
click at [488, 60] on input "[DATE] to [DATE]" at bounding box center [490, 58] width 178 height 8
select select "7"
select select "2025"
select select "8"
select select "2025"
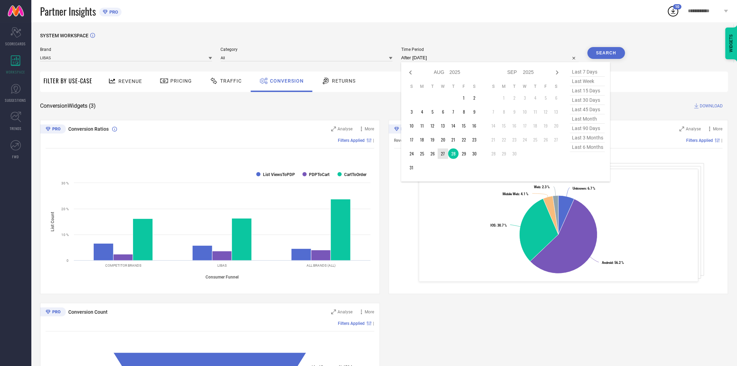
click at [446, 152] on td "27" at bounding box center [443, 153] width 10 height 10
type input "[DATE] to [DATE]"
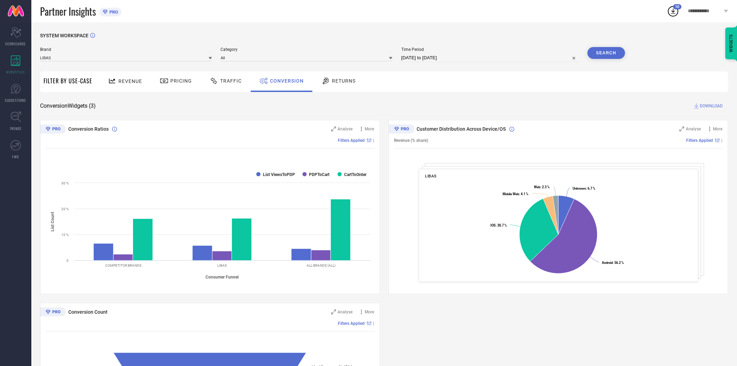
drag, startPoint x: 458, startPoint y: 96, endPoint x: 576, endPoint y: 63, distance: 122.0
click at [460, 95] on div "SYSTEM WORKSPACE Brand LIBAS Category All Time Period [DATE] to [DATE] Search F…" at bounding box center [384, 255] width 688 height 444
click at [614, 48] on button "Search" at bounding box center [607, 53] width 38 height 12
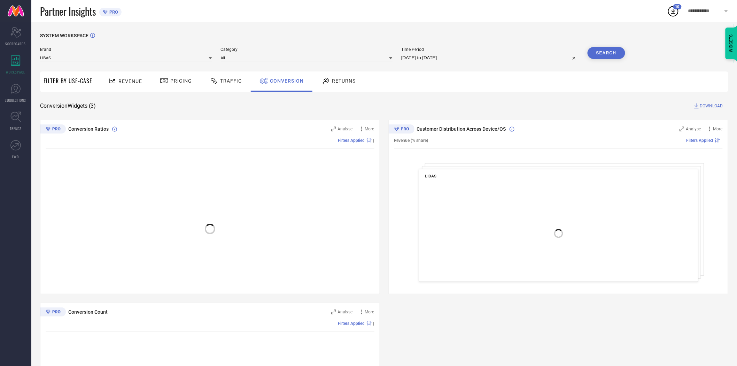
click at [552, 90] on div "Revenue Pricing Traffic Conversion Returns" at bounding box center [412, 81] width 632 height 21
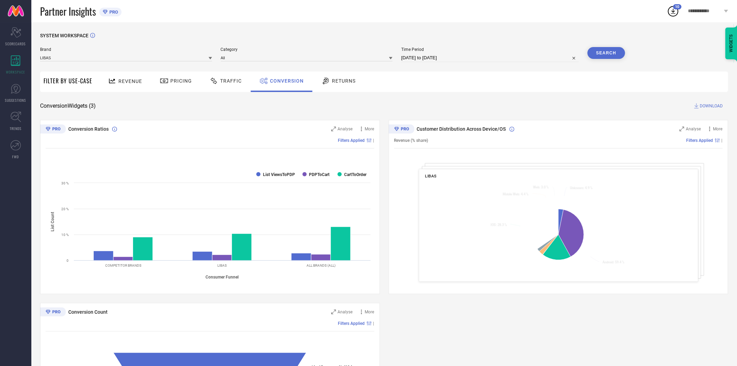
click at [707, 101] on div "SYSTEM WORKSPACE Brand LIBAS Category All Time Period [DATE] to [DATE] Search F…" at bounding box center [384, 255] width 688 height 444
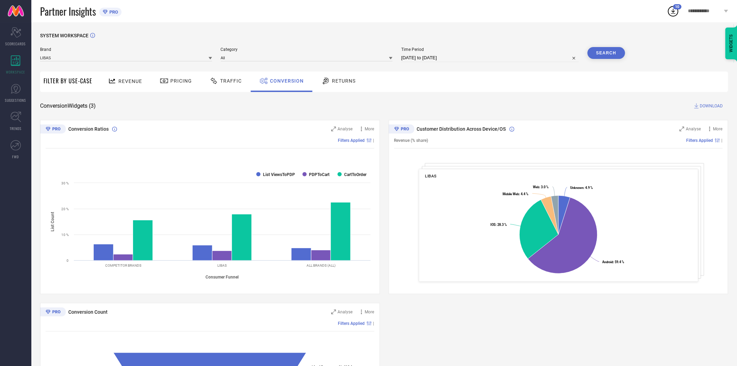
click at [707, 107] on span "DOWNLOAD" at bounding box center [711, 105] width 23 height 7
click at [502, 89] on div "Revenue Pricing Traffic Conversion Returns" at bounding box center [412, 81] width 632 height 21
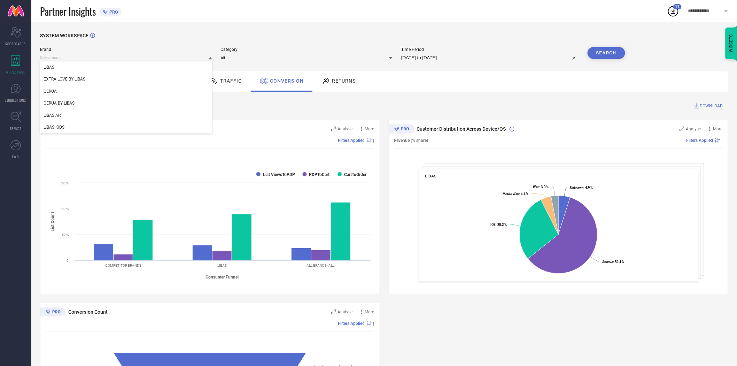
click at [207, 59] on input at bounding box center [126, 57] width 172 height 7
click at [172, 117] on div "LIBAS ART" at bounding box center [126, 115] width 172 height 12
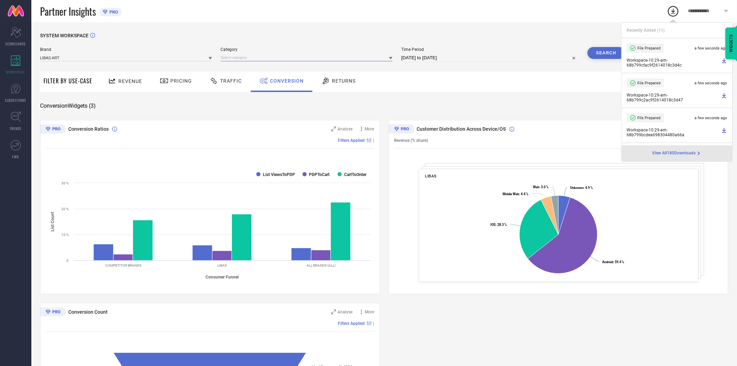
click at [246, 60] on input at bounding box center [307, 57] width 172 height 7
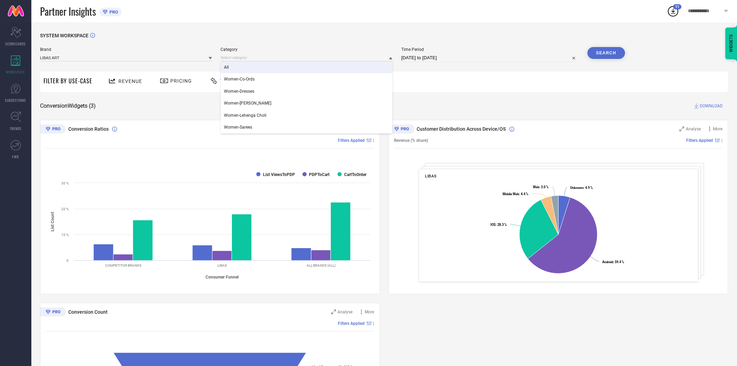
click at [244, 69] on div "All" at bounding box center [307, 67] width 172 height 12
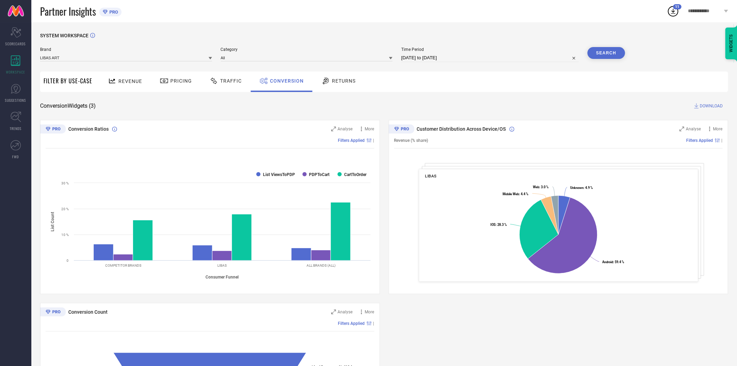
click at [461, 76] on div "Revenue Pricing Traffic Conversion Returns" at bounding box center [412, 81] width 632 height 21
click at [608, 53] on button "Search" at bounding box center [607, 53] width 38 height 12
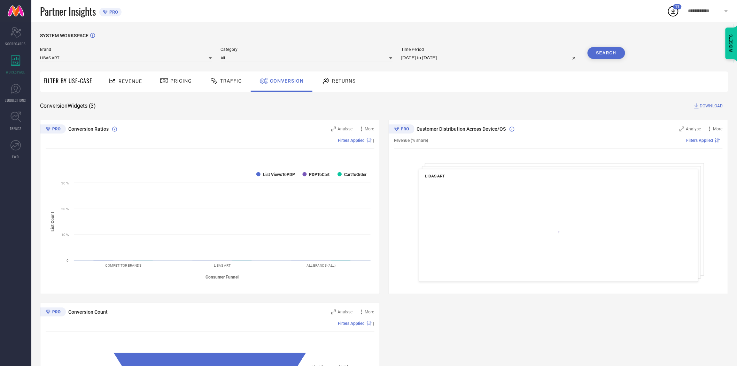
click at [534, 98] on div "SYSTEM WORKSPACE Brand LIBAS ART Category All Time Period [DATE] to [DATE] Sear…" at bounding box center [384, 255] width 688 height 444
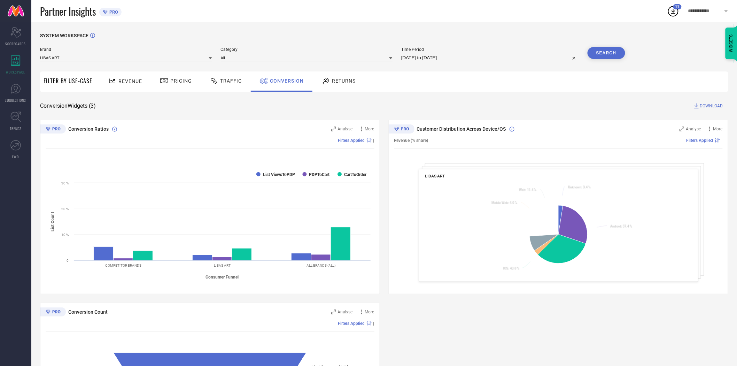
click at [709, 104] on span "DOWNLOAD" at bounding box center [711, 105] width 23 height 7
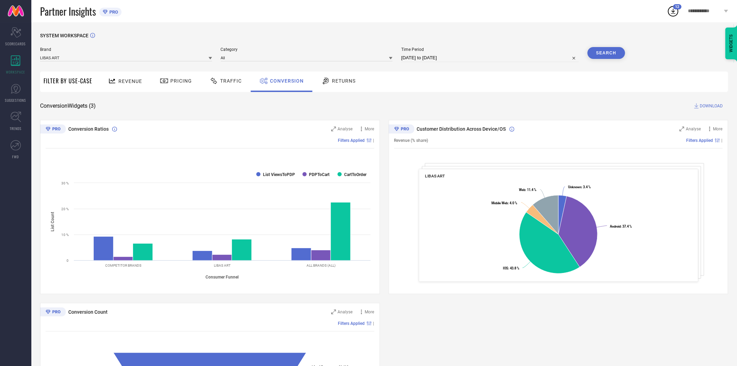
select select "7"
select select "2025"
select select "8"
select select "2025"
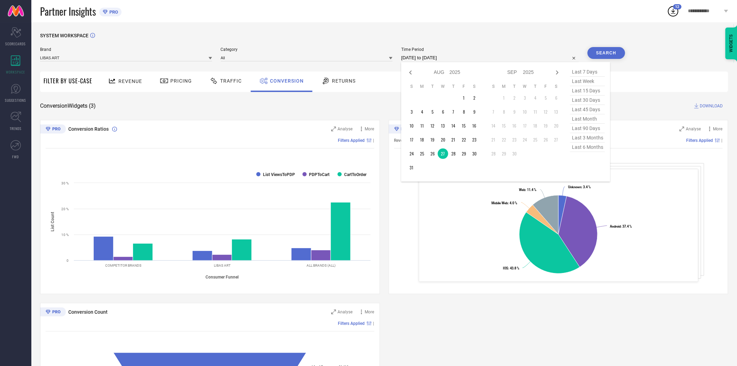
drag, startPoint x: 483, startPoint y: 57, endPoint x: 479, endPoint y: 71, distance: 14.4
click at [483, 57] on input "[DATE] to [DATE]" at bounding box center [490, 58] width 178 height 8
click at [454, 151] on td "28" at bounding box center [453, 153] width 10 height 10
type input "[DATE] to [DATE]"
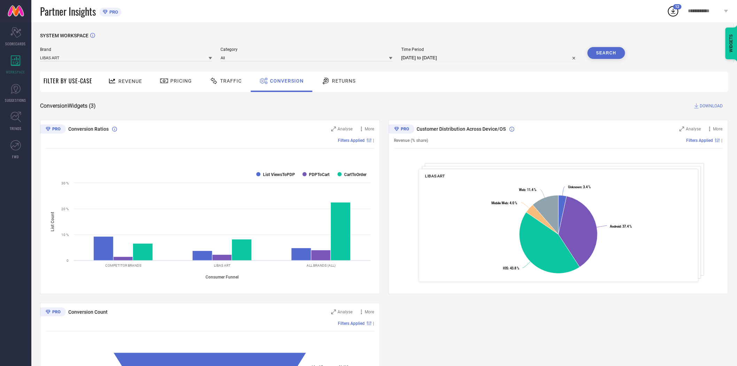
drag, startPoint x: 468, startPoint y: 88, endPoint x: 535, endPoint y: 80, distance: 68.0
click at [469, 88] on div "Revenue Pricing Traffic Conversion Returns" at bounding box center [412, 81] width 632 height 21
click at [608, 51] on button "Search" at bounding box center [607, 53] width 38 height 12
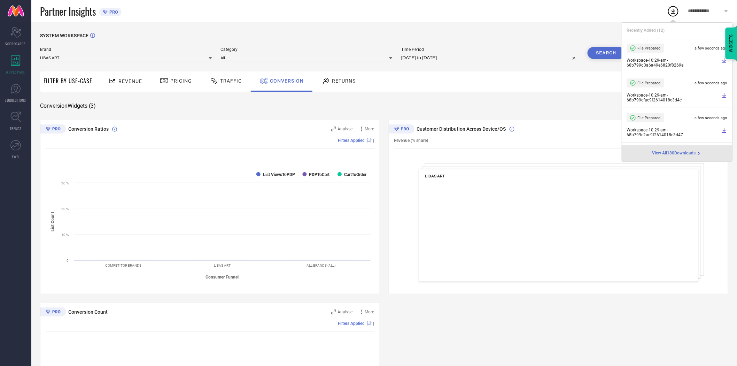
click at [552, 84] on div "Revenue Pricing Traffic Conversion Returns" at bounding box center [412, 81] width 632 height 21
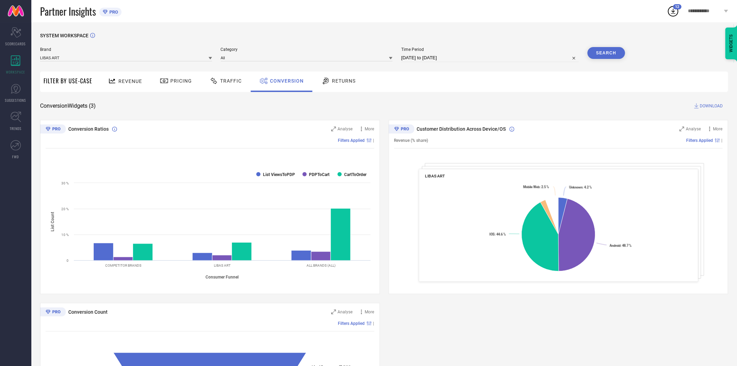
click at [708, 103] on span "DOWNLOAD" at bounding box center [711, 105] width 23 height 7
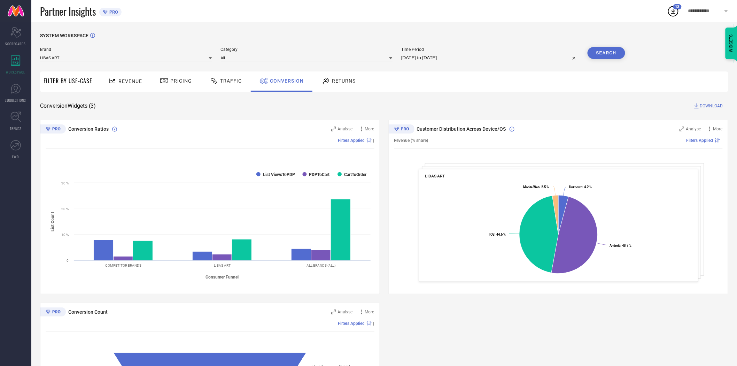
click at [479, 59] on input "[DATE] to [DATE]" at bounding box center [490, 58] width 178 height 8
select select "7"
select select "2025"
select select "8"
select select "2025"
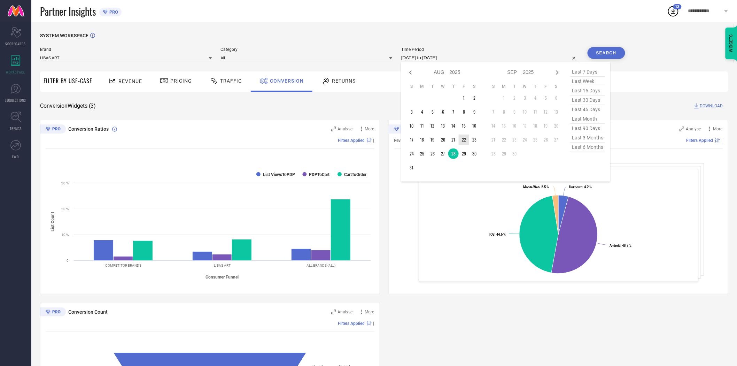
click at [463, 148] on table "S M T W T F S 1 2 3 4 5 6 7 8 9 10 11 12 13 14 15 16 17 18 19 20 21 22 23 24 25…" at bounding box center [442, 128] width 73 height 96
click at [463, 155] on td "29" at bounding box center [464, 153] width 10 height 10
type input "[DATE] to [DATE]"
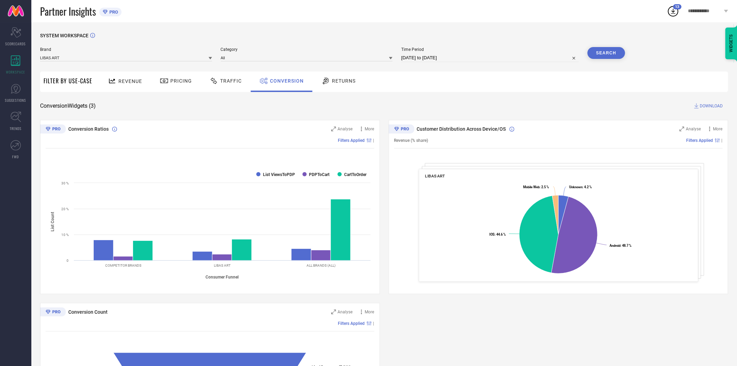
click at [503, 93] on div "SYSTEM WORKSPACE Brand LIBAS ART Category All Time Period [DATE] to [DATE] Sear…" at bounding box center [384, 255] width 688 height 444
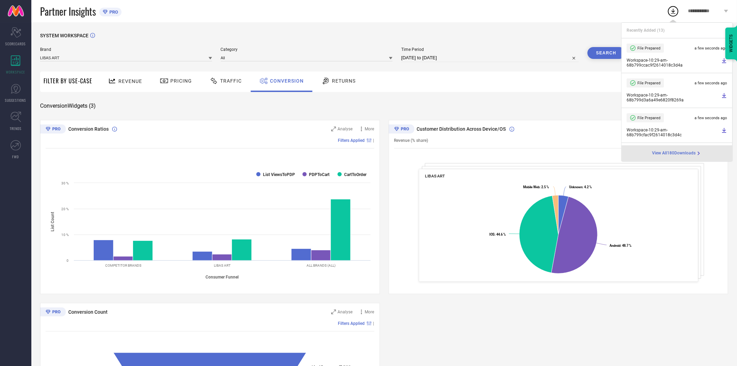
click at [596, 53] on button "Search" at bounding box center [607, 53] width 38 height 12
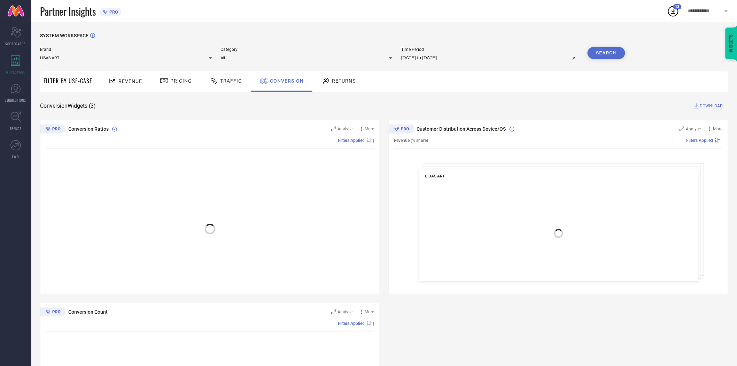
click at [531, 101] on div "SYSTEM WORKSPACE Brand LIBAS ART Category All Time Period [DATE] to [DATE] Sear…" at bounding box center [384, 255] width 688 height 444
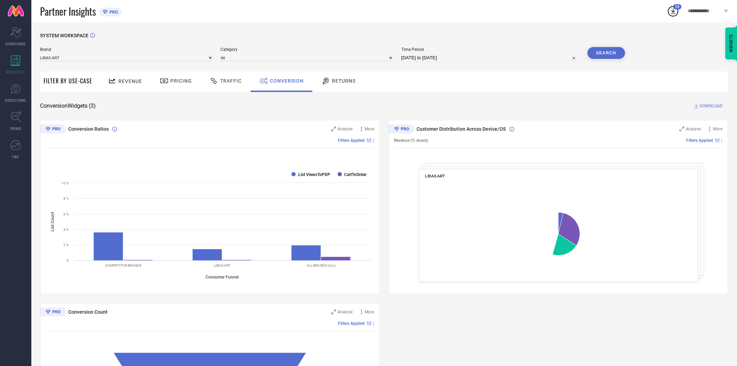
click at [715, 103] on span "DOWNLOAD" at bounding box center [711, 105] width 23 height 7
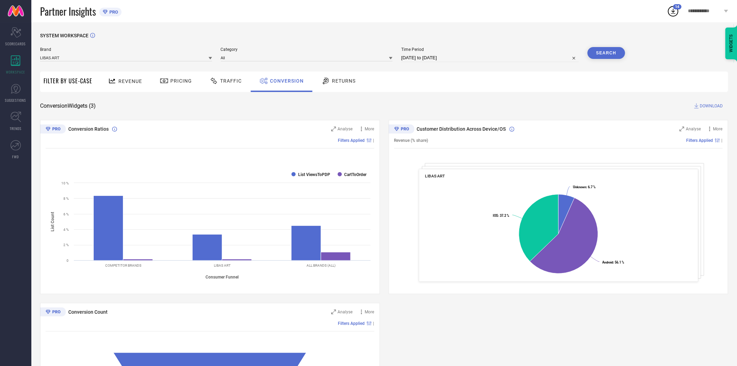
click at [485, 60] on input "[DATE] to [DATE]" at bounding box center [490, 58] width 178 height 8
select select "7"
select select "2025"
select select "8"
select select "2025"
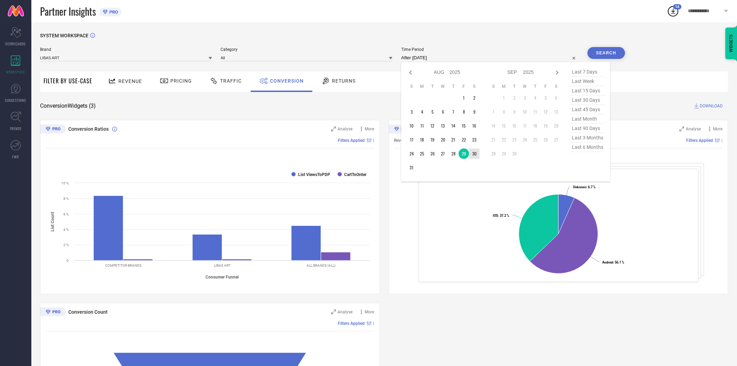
click at [474, 149] on td "30" at bounding box center [474, 153] width 10 height 10
type input "[DATE] to [DATE]"
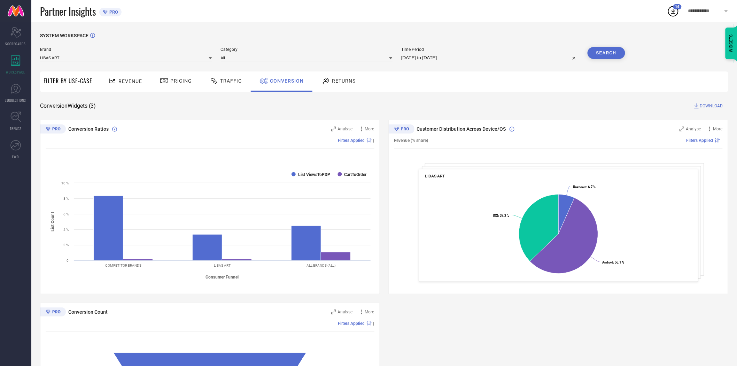
drag, startPoint x: 490, startPoint y: 104, endPoint x: 549, endPoint y: 84, distance: 62.2
click at [495, 103] on div "Conversion Widgets ( 3 ) DOWNLOAD" at bounding box center [384, 105] width 688 height 7
click at [600, 50] on button "Search" at bounding box center [607, 53] width 38 height 12
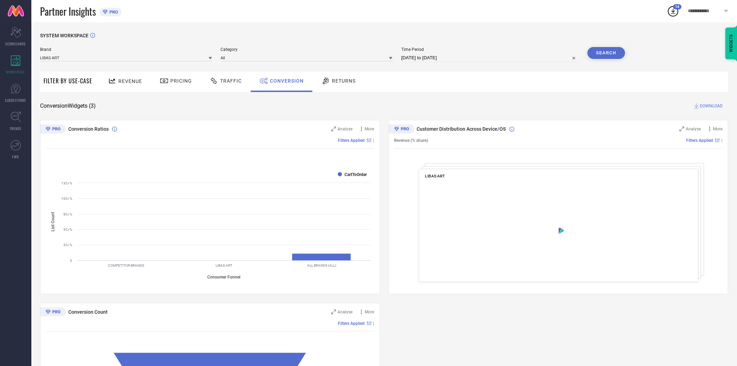
click at [523, 95] on div "SYSTEM WORKSPACE Brand LIBAS ART Category All Time Period [DATE] to [DATE] Sear…" at bounding box center [384, 255] width 688 height 444
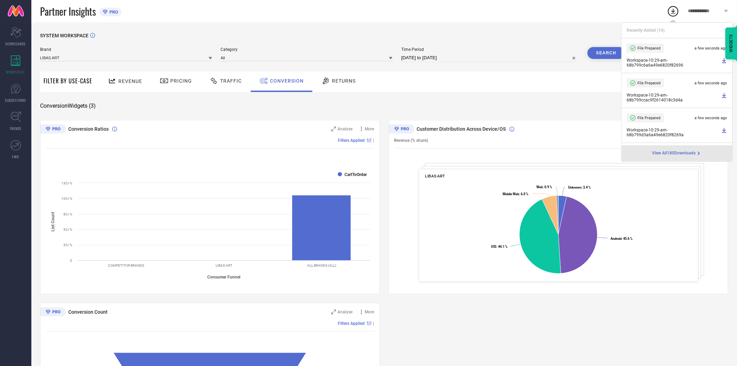
drag, startPoint x: 530, startPoint y: 104, endPoint x: 537, endPoint y: 104, distance: 7.0
click at [531, 104] on div "Conversion Widgets ( 3 ) DOWNLOAD" at bounding box center [384, 105] width 688 height 7
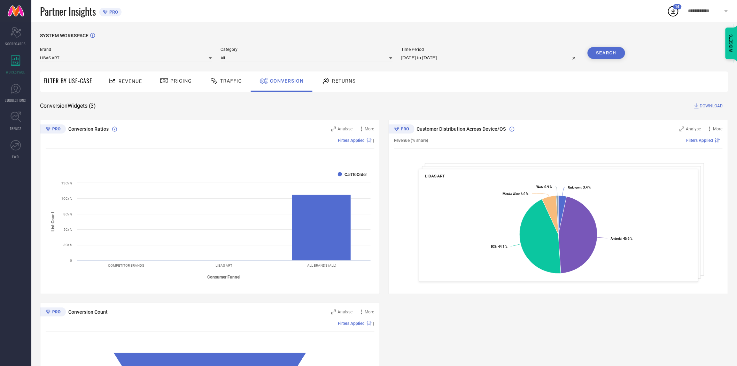
click at [705, 106] on span "DOWNLOAD" at bounding box center [711, 105] width 23 height 7
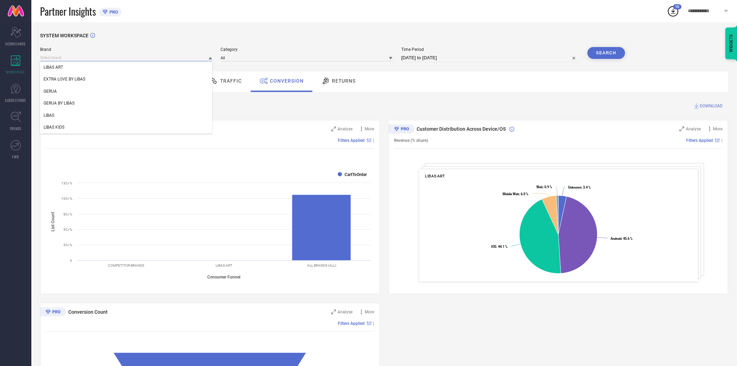
click at [207, 58] on input at bounding box center [126, 57] width 172 height 7
click at [169, 122] on div "LIBAS KIDS" at bounding box center [126, 127] width 172 height 12
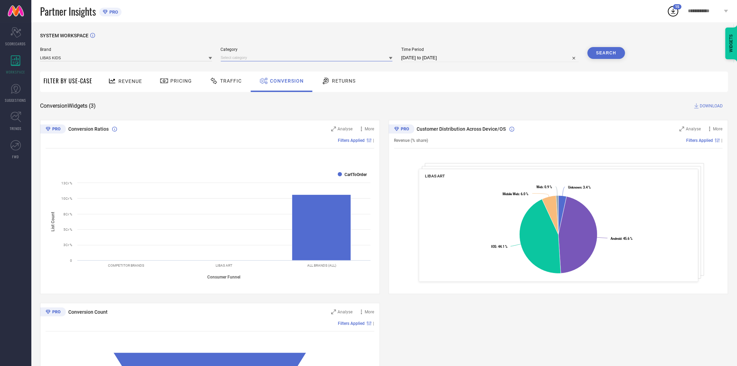
click at [238, 60] on input at bounding box center [307, 57] width 172 height 7
click at [238, 67] on div "All" at bounding box center [307, 67] width 172 height 12
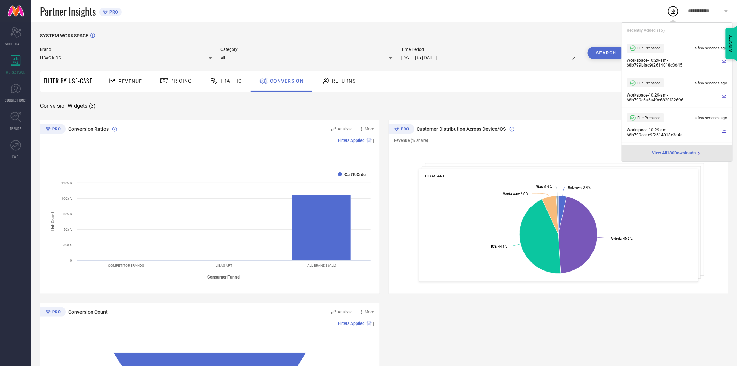
click at [604, 51] on button "Search" at bounding box center [607, 53] width 38 height 12
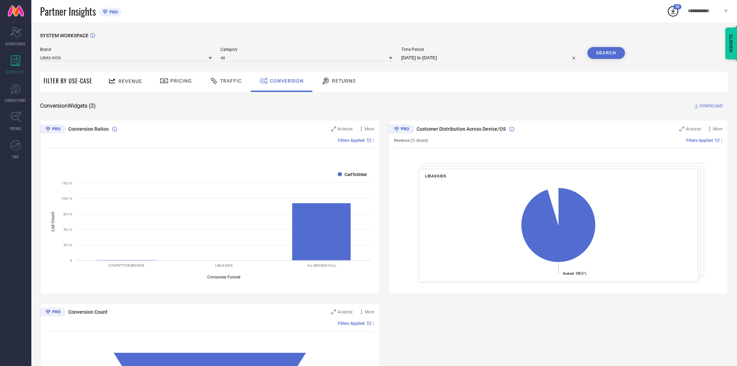
click at [701, 103] on span "DOWNLOAD" at bounding box center [711, 105] width 23 height 7
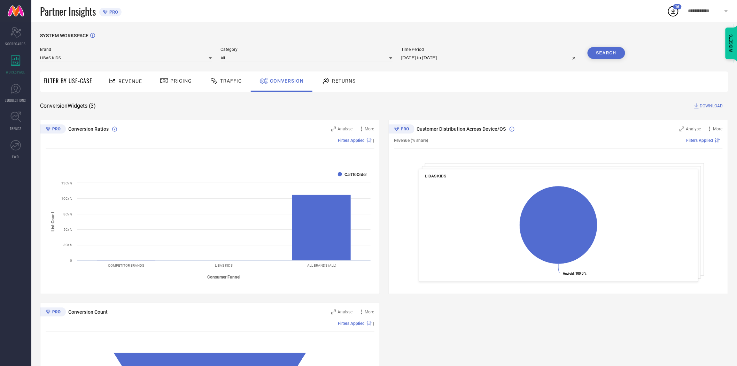
click at [502, 60] on input "[DATE] to [DATE]" at bounding box center [490, 58] width 178 height 8
select select "7"
select select "2025"
select select "8"
select select "2025"
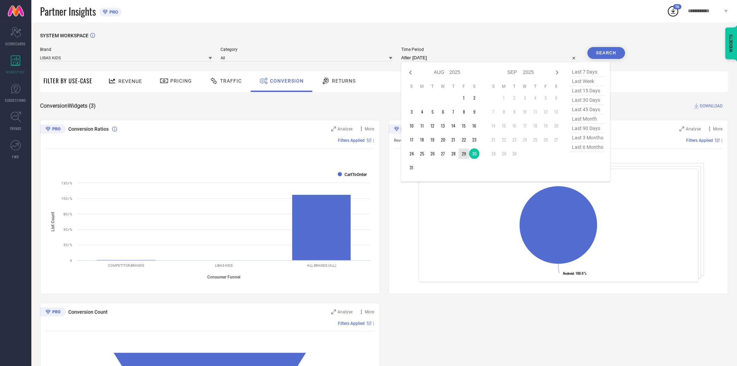
click at [464, 150] on td "29" at bounding box center [464, 153] width 10 height 10
type input "[DATE] to [DATE]"
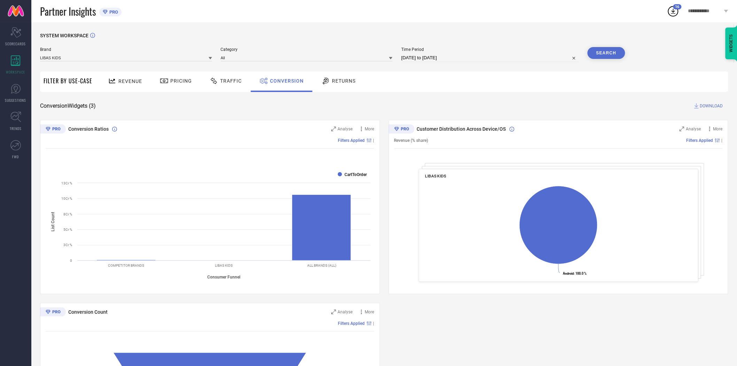
click at [508, 98] on div "SYSTEM WORKSPACE Brand LIBAS KIDS Category All Time Period [DATE] to [DATE] Sea…" at bounding box center [384, 255] width 688 height 444
click at [596, 51] on button "Search" at bounding box center [607, 53] width 38 height 12
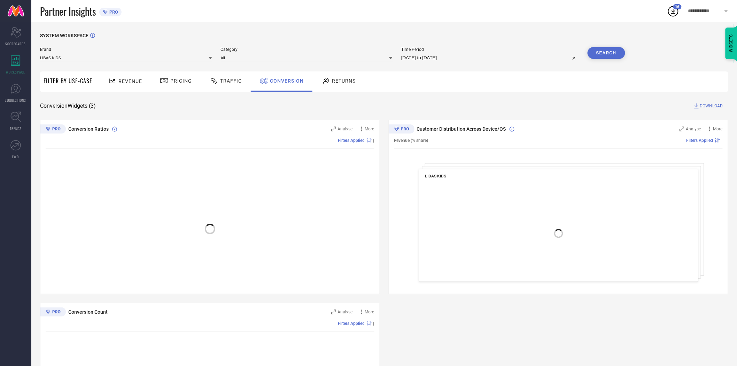
click at [560, 88] on div "Revenue Pricing Traffic Conversion Returns" at bounding box center [412, 81] width 632 height 21
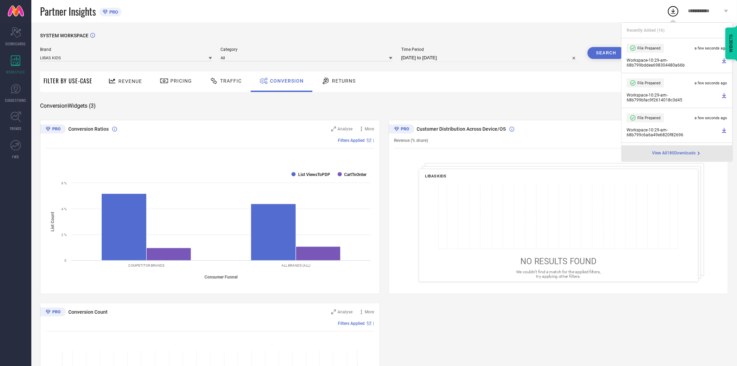
click at [713, 103] on li "File Prepared a few seconds ago Workspace - 10:29-am - 68b799bfac9f2614018c3d45" at bounding box center [677, 90] width 111 height 35
drag, startPoint x: 512, startPoint y: 91, endPoint x: 519, endPoint y: 92, distance: 7.0
click at [516, 92] on div "Revenue Pricing Traffic Conversion Returns" at bounding box center [412, 81] width 632 height 21
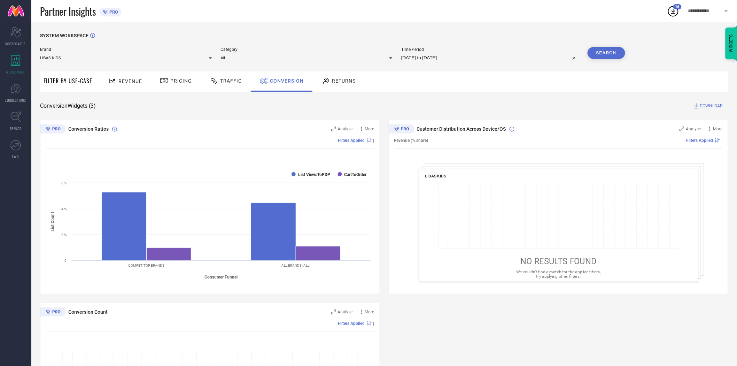
click at [711, 103] on span "DOWNLOAD" at bounding box center [711, 105] width 23 height 7
select select "7"
select select "2025"
select select "8"
select select "2025"
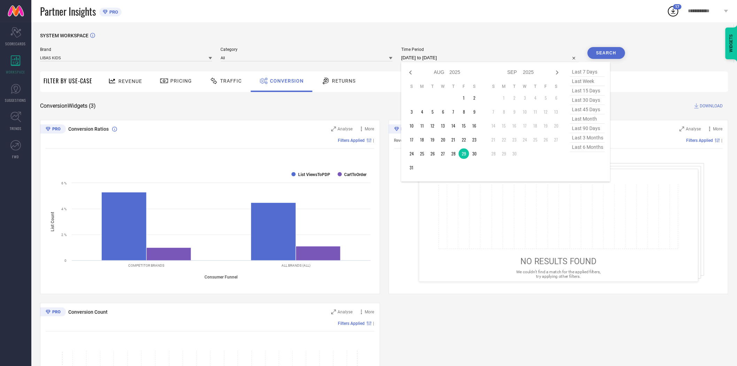
drag, startPoint x: 466, startPoint y: 56, endPoint x: 466, endPoint y: 68, distance: 11.5
click at [466, 56] on input "[DATE] to [DATE]" at bounding box center [490, 58] width 178 height 8
click at [452, 152] on td "28" at bounding box center [453, 153] width 10 height 10
type input "[DATE] to [DATE]"
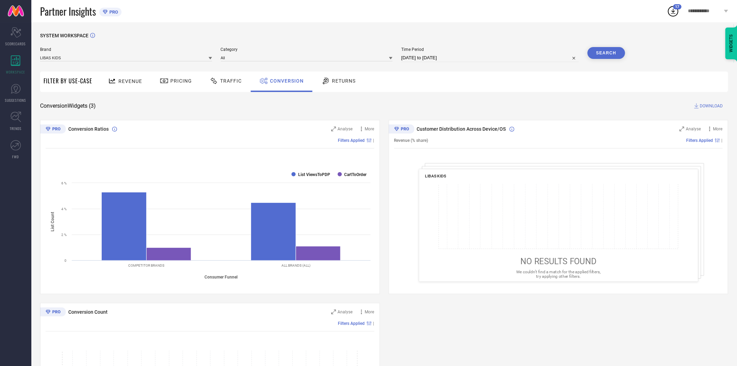
drag, startPoint x: 476, startPoint y: 107, endPoint x: 595, endPoint y: 75, distance: 122.3
click at [477, 107] on div "Conversion Widgets ( 3 ) DOWNLOAD" at bounding box center [384, 105] width 688 height 7
click at [597, 56] on button "Search" at bounding box center [607, 53] width 38 height 12
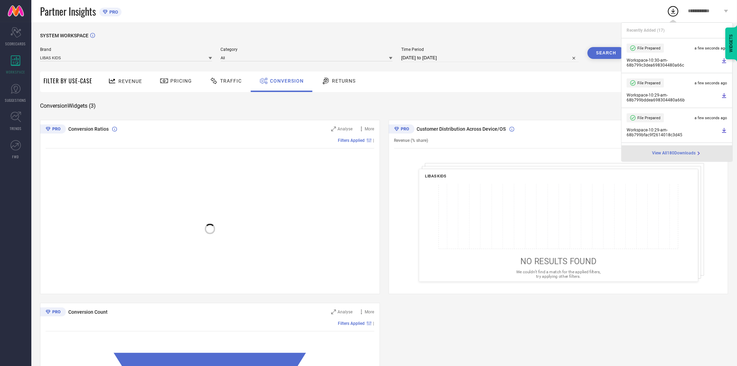
click at [534, 95] on div "SYSTEM WORKSPACE Brand LIBAS KIDS Category All Time Period [DATE] to [DATE] Sea…" at bounding box center [384, 255] width 688 height 444
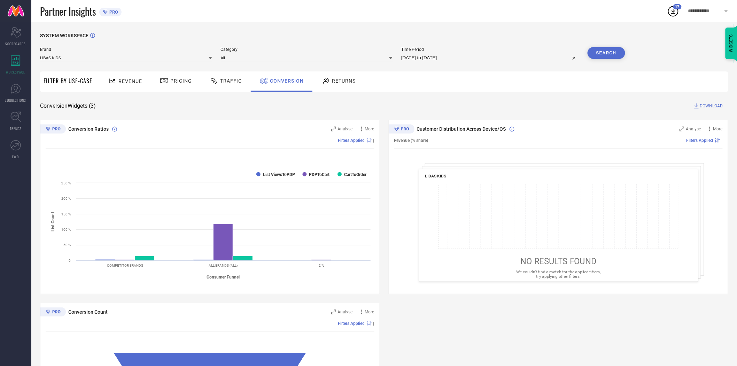
click at [706, 106] on span "DOWNLOAD" at bounding box center [711, 105] width 23 height 7
click at [467, 58] on input "[DATE] to [DATE]" at bounding box center [490, 58] width 178 height 8
select select "7"
select select "2025"
select select "8"
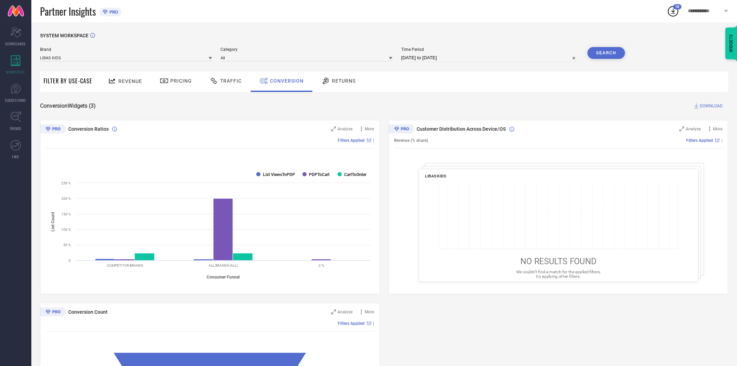
select select "2025"
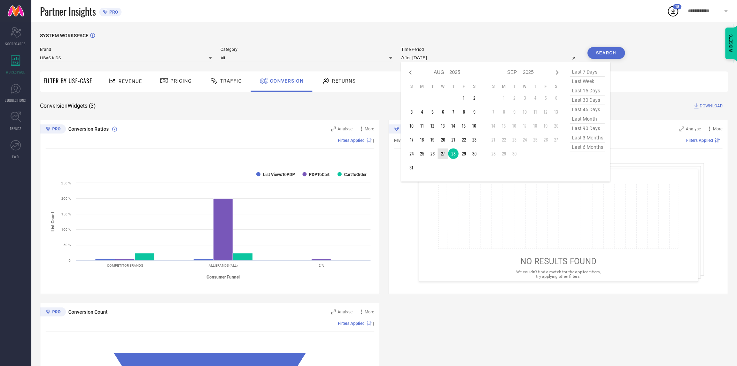
click at [445, 153] on td "27" at bounding box center [443, 153] width 10 height 10
type input "[DATE] to [DATE]"
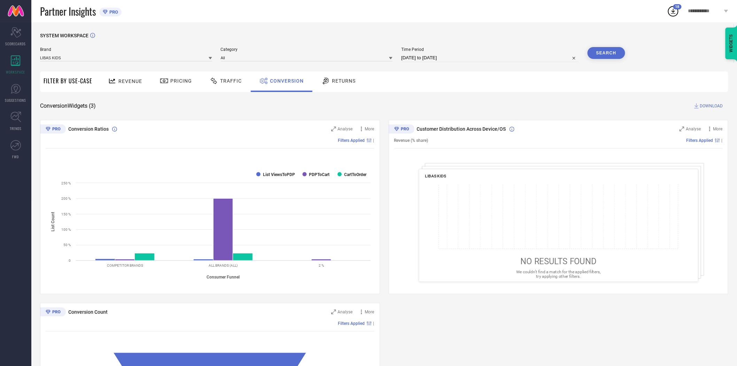
click at [469, 91] on div "Revenue Pricing Traffic Conversion Returns" at bounding box center [412, 81] width 632 height 21
click at [603, 57] on button "Search" at bounding box center [607, 53] width 38 height 12
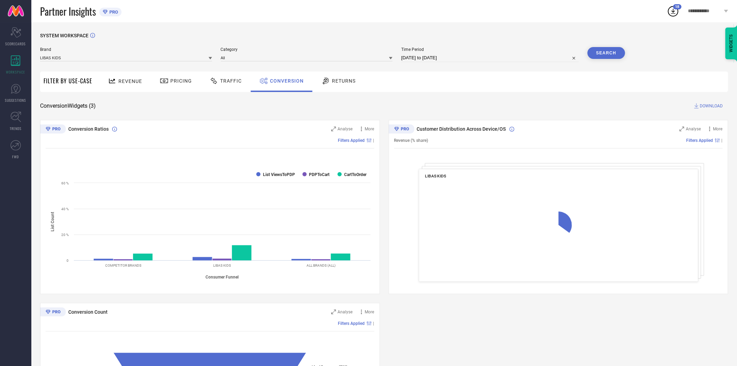
click at [548, 80] on div "Revenue Pricing Traffic Conversion Returns" at bounding box center [412, 81] width 632 height 21
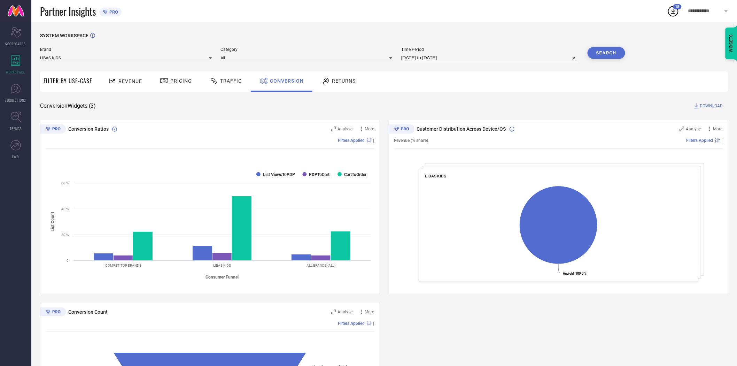
click at [525, 100] on div "SYSTEM WORKSPACE Brand LIBAS KIDS Category All Time Period [DATE] to [DATE] Sea…" at bounding box center [384, 255] width 688 height 444
click at [708, 106] on span "DOWNLOAD" at bounding box center [711, 105] width 23 height 7
click at [518, 98] on div "SYSTEM WORKSPACE Brand LIBAS KIDS Category All Time Period [DATE] to [DATE] Sea…" at bounding box center [384, 255] width 688 height 444
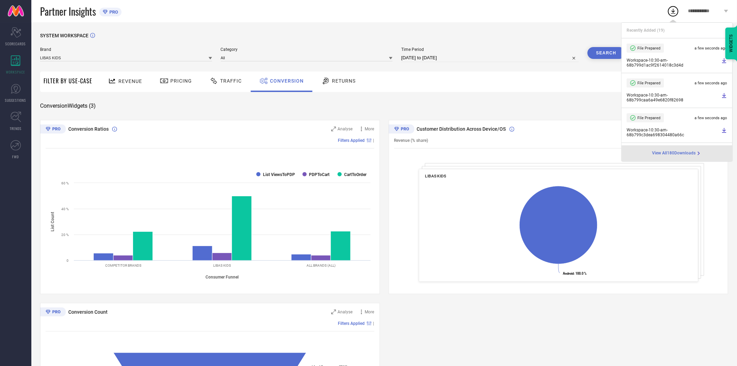
click at [441, 56] on input "[DATE] to [DATE]" at bounding box center [490, 58] width 178 height 8
select select "7"
select select "2025"
select select "8"
select select "2025"
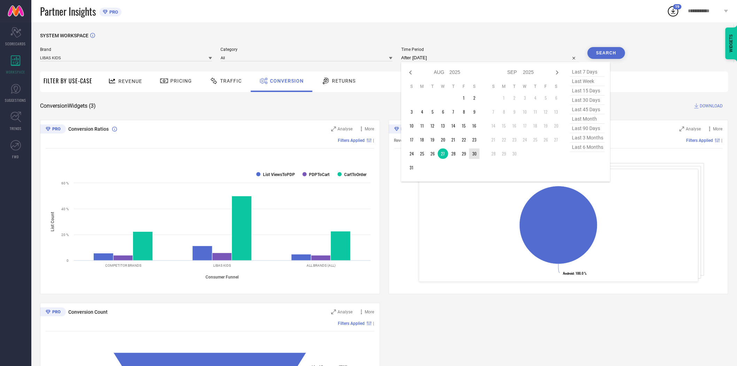
click at [476, 154] on td "30" at bounding box center [474, 153] width 10 height 10
type input "[DATE] to [DATE]"
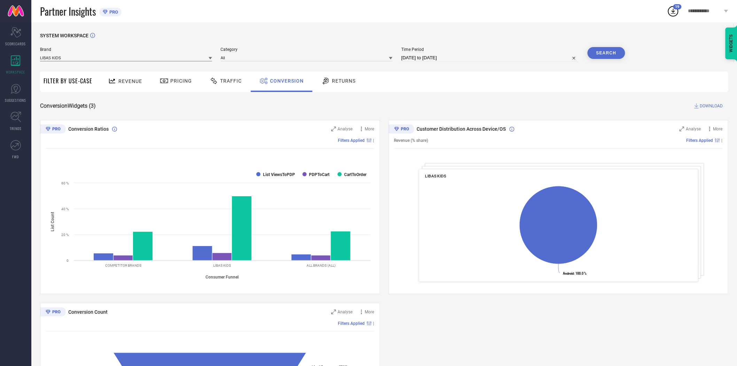
click at [194, 61] on input at bounding box center [126, 57] width 172 height 7
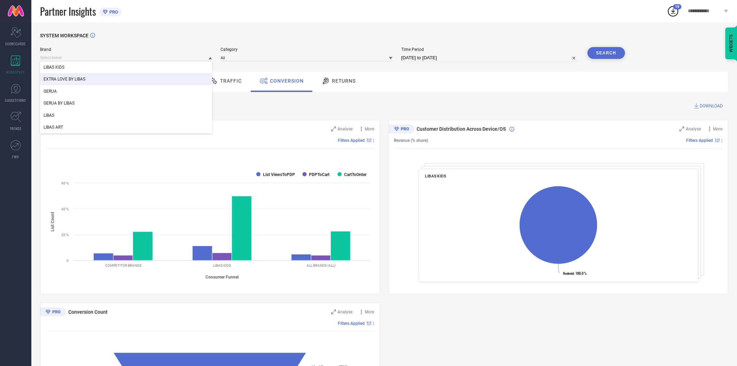
click at [146, 78] on div "EXTRA LOVE BY LIBAS" at bounding box center [126, 79] width 172 height 12
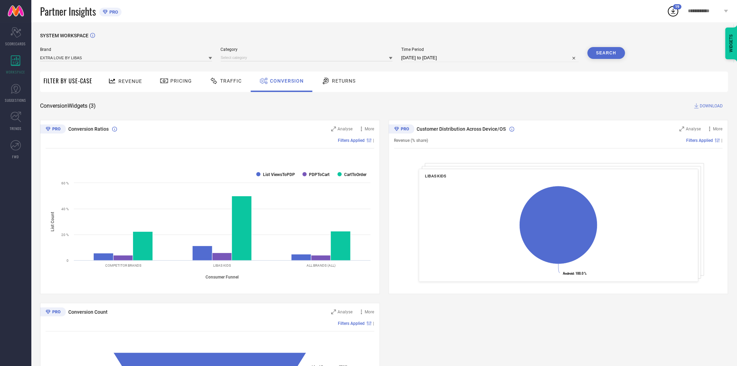
click at [611, 48] on button "Search" at bounding box center [607, 53] width 38 height 12
click at [514, 90] on div "Revenue Pricing Traffic Conversion Returns" at bounding box center [412, 81] width 632 height 21
select select "7"
select select "2025"
select select "8"
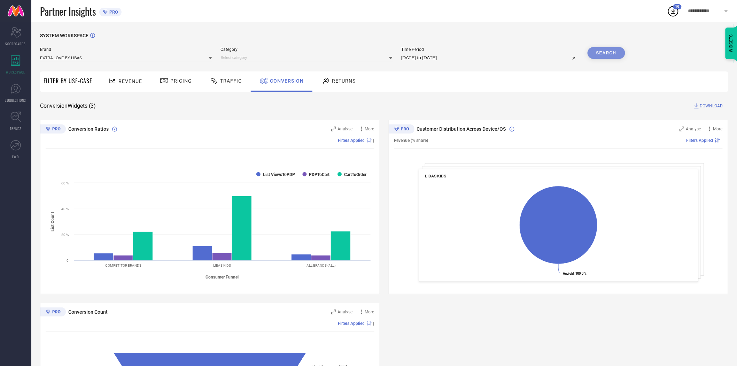
select select "2025"
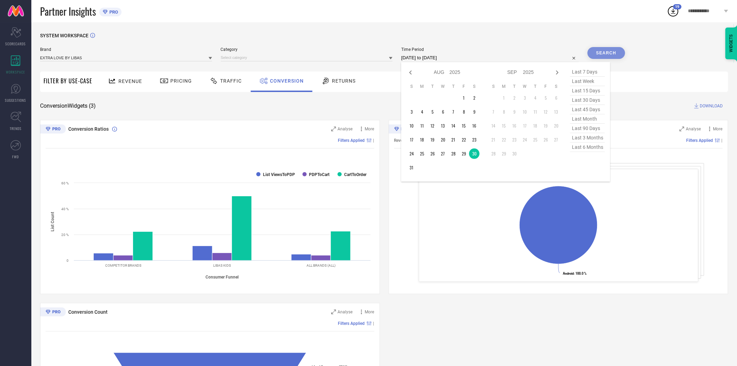
click at [481, 56] on input "[DATE] to [DATE]" at bounding box center [490, 58] width 178 height 8
click at [368, 98] on div "SYSTEM WORKSPACE Brand EXTRA LOVE BY LIBAS Category Time Period [DATE] to [DATE…" at bounding box center [384, 255] width 688 height 444
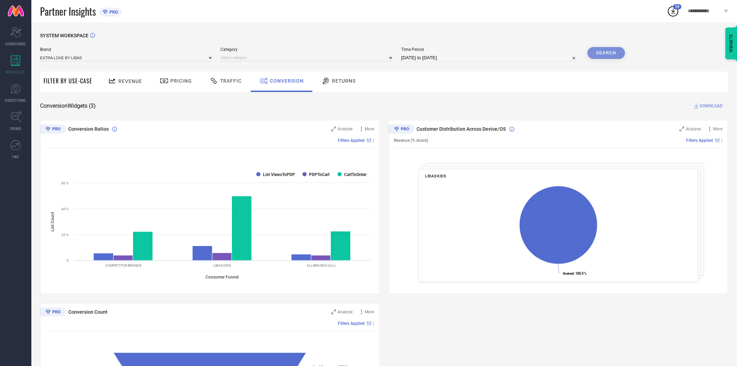
select select "7"
select select "2025"
select select "8"
select select "2025"
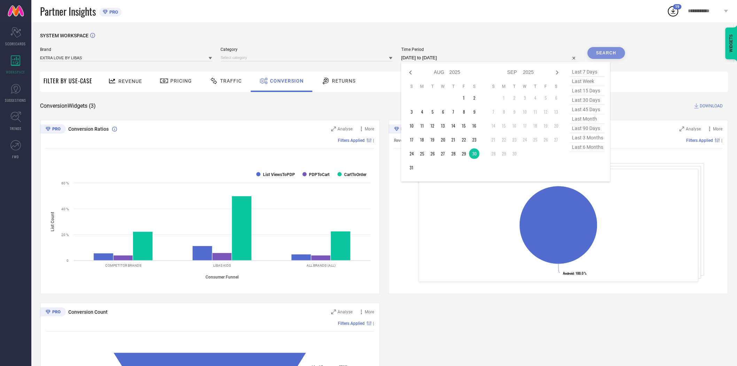
click at [458, 59] on input "[DATE] to [DATE]" at bounding box center [490, 58] width 178 height 8
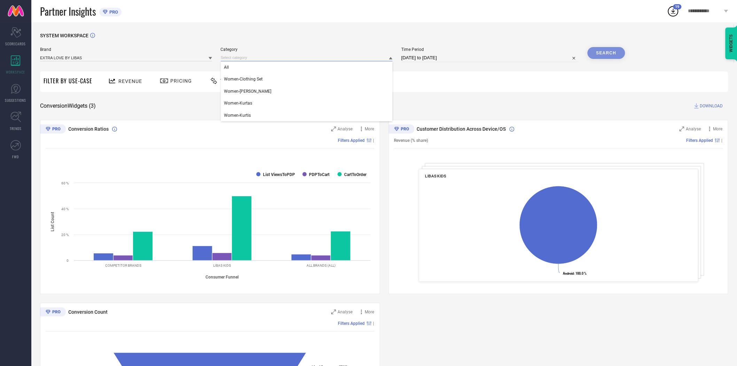
click at [318, 58] on input at bounding box center [307, 57] width 172 height 7
click at [309, 70] on div "All" at bounding box center [307, 67] width 172 height 12
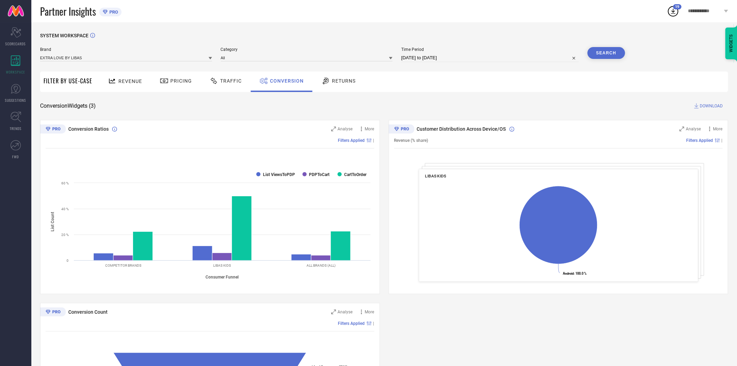
click at [483, 83] on div "Revenue Pricing Traffic Conversion Returns" at bounding box center [412, 81] width 632 height 21
click at [597, 52] on button "Search" at bounding box center [607, 53] width 38 height 12
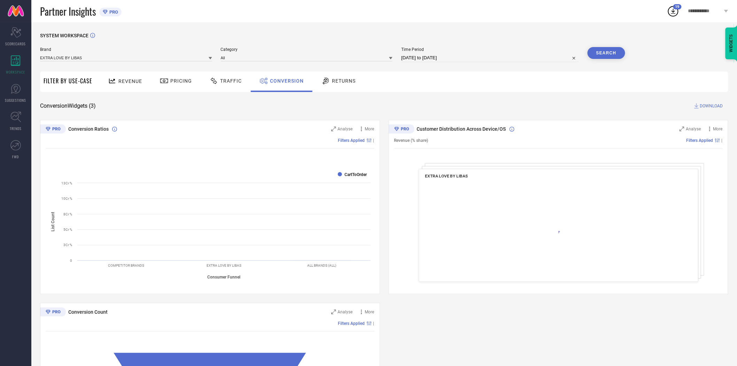
click at [484, 98] on div "SYSTEM WORKSPACE Brand EXTRA LOVE BY LIBAS Category All Time Period [DATE] to […" at bounding box center [384, 255] width 688 height 444
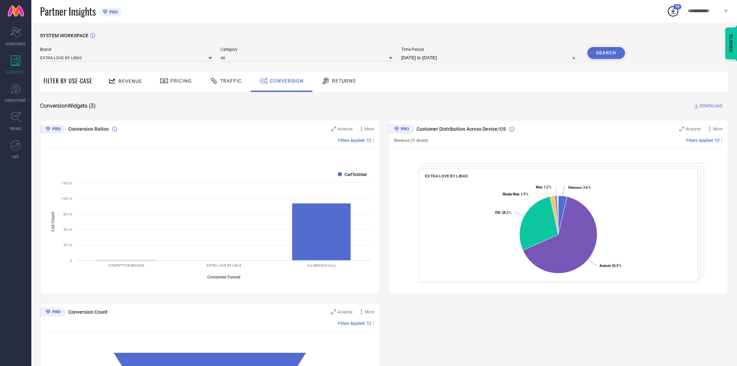
click at [702, 105] on span "DOWNLOAD" at bounding box center [711, 105] width 23 height 7
click at [496, 100] on div "SYSTEM WORKSPACE Brand EXTRA LOVE BY LIBAS Category All Time Period [DATE] to […" at bounding box center [384, 255] width 688 height 444
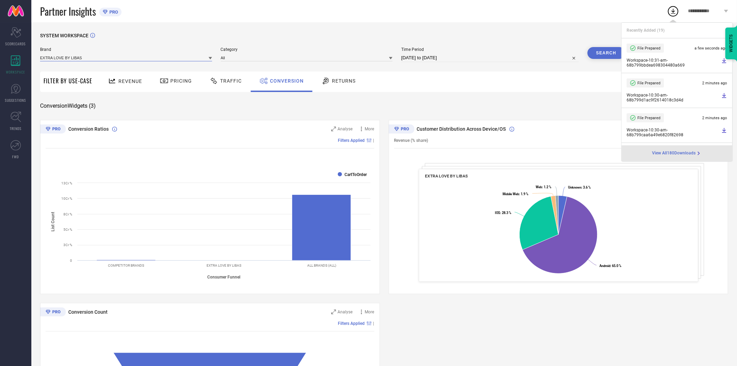
click at [175, 57] on input at bounding box center [126, 57] width 172 height 7
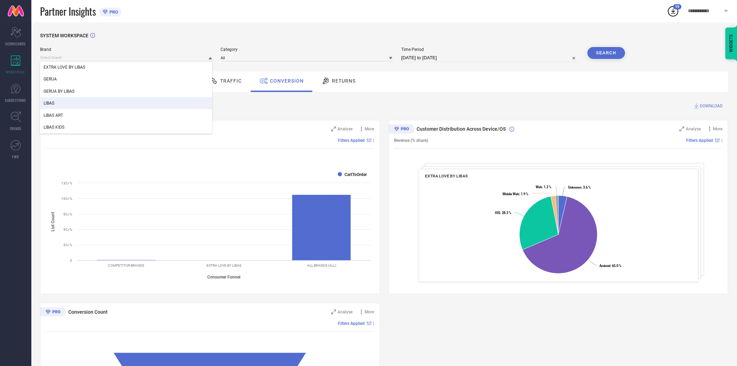
click at [129, 101] on div "LIBAS" at bounding box center [126, 103] width 172 height 12
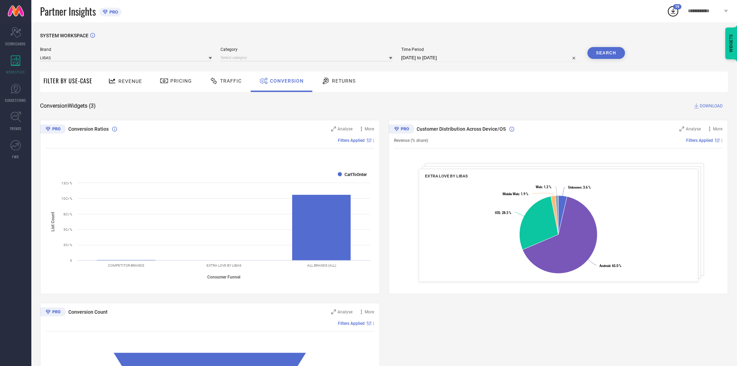
click at [240, 53] on div "Category" at bounding box center [307, 54] width 172 height 15
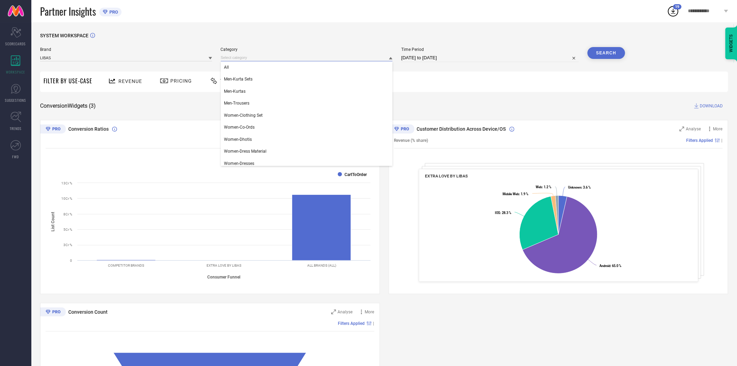
click at [239, 61] on div "All Men-Kurta Sets Men-Kurtas Men-Trousers Women-Clothing Set Women-Co-Ords Wom…" at bounding box center [307, 57] width 172 height 7
click at [234, 75] on div "Men-Kurta Sets" at bounding box center [307, 79] width 172 height 12
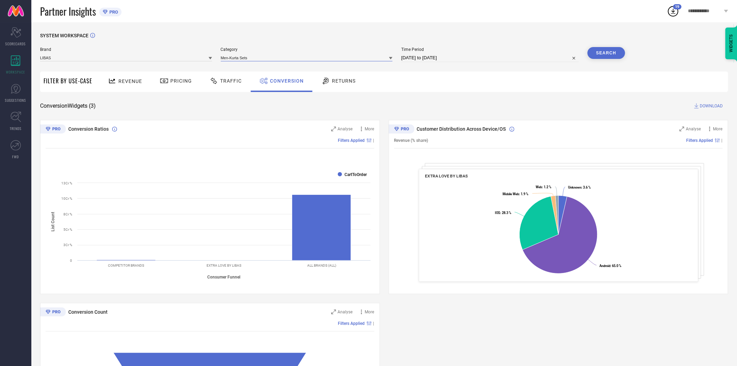
click at [233, 59] on input at bounding box center [307, 57] width 172 height 7
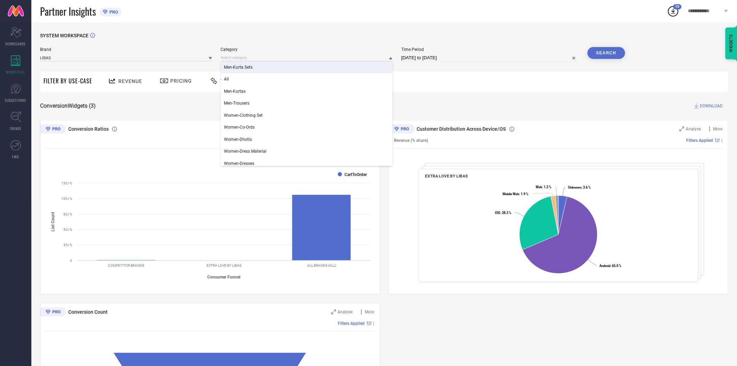
click at [236, 72] on div "Men-Kurta Sets" at bounding box center [307, 67] width 172 height 12
click at [236, 58] on input at bounding box center [307, 57] width 172 height 7
click at [236, 85] on div "All" at bounding box center [307, 79] width 172 height 12
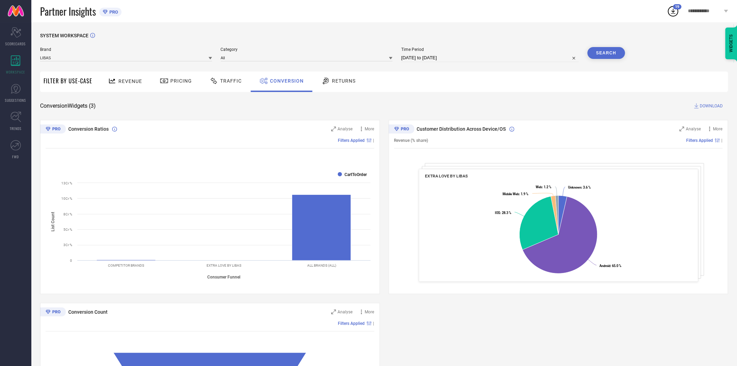
click at [444, 59] on input "[DATE] to [DATE]" at bounding box center [490, 58] width 178 height 8
select select "7"
select select "2025"
select select "8"
select select "2025"
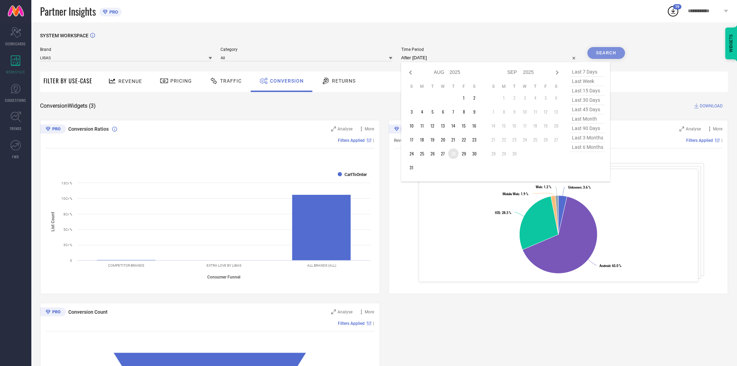
click at [453, 154] on td "28" at bounding box center [453, 153] width 10 height 10
type input "[DATE] to [DATE]"
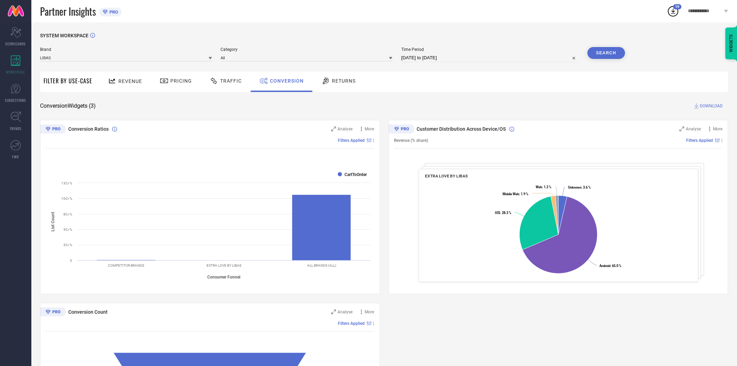
drag, startPoint x: 481, startPoint y: 106, endPoint x: 629, endPoint y: 66, distance: 153.6
click at [482, 106] on div "Conversion Widgets ( 3 ) DOWNLOAD" at bounding box center [384, 105] width 688 height 7
click at [606, 52] on button "Search" at bounding box center [607, 53] width 38 height 12
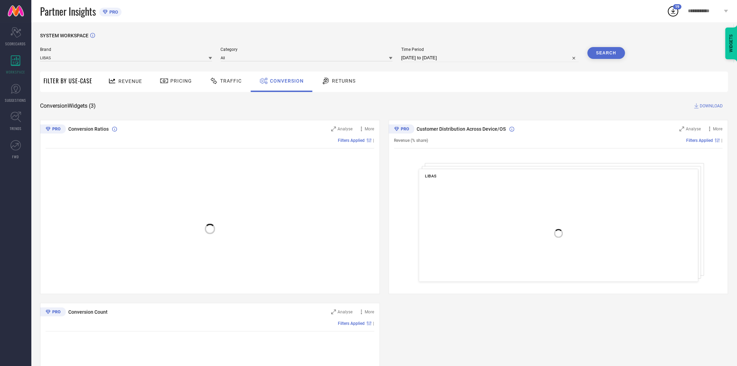
drag, startPoint x: 545, startPoint y: 102, endPoint x: 696, endPoint y: 102, distance: 150.5
click at [550, 102] on div "Conversion Widgets ( 3 ) DOWNLOAD" at bounding box center [384, 105] width 688 height 7
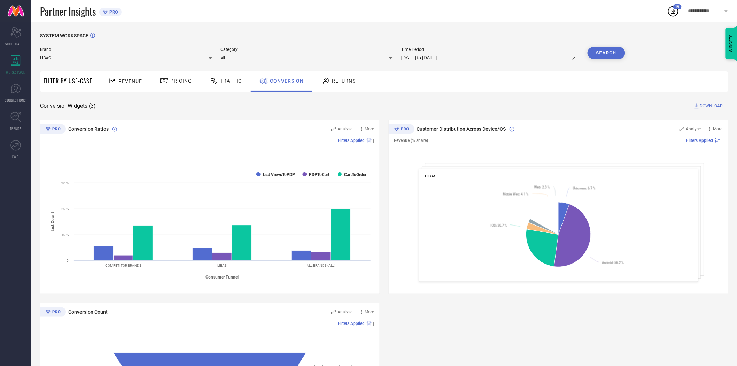
click at [712, 106] on span "DOWNLOAD" at bounding box center [711, 105] width 23 height 7
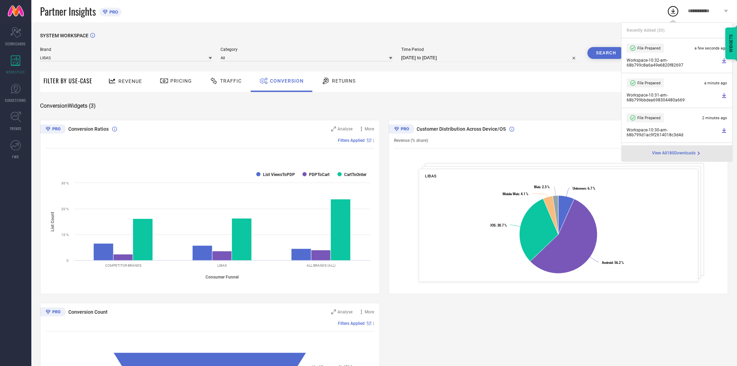
click at [434, 57] on input "[DATE] to [DATE]" at bounding box center [490, 58] width 178 height 8
select select "7"
select select "2025"
select select "8"
select select "2025"
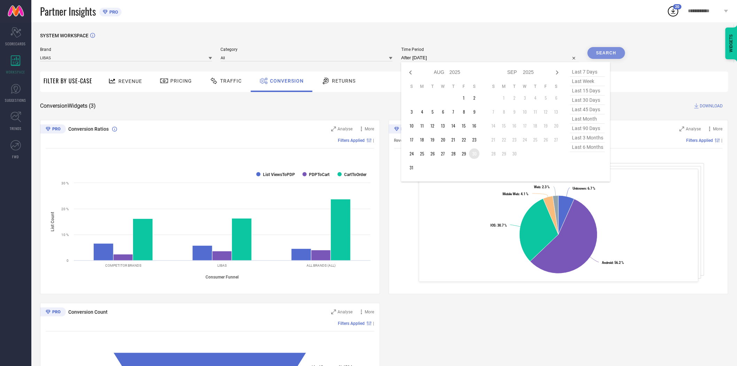
click at [476, 155] on td "30" at bounding box center [474, 153] width 10 height 10
type input "[DATE] to [DATE]"
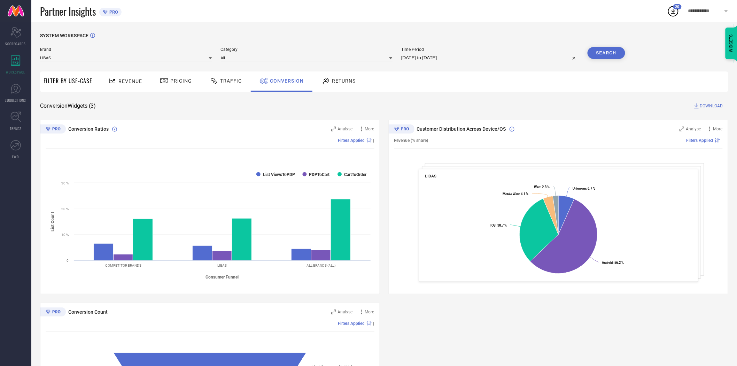
drag, startPoint x: 483, startPoint y: 104, endPoint x: 591, endPoint y: 60, distance: 116.5
click at [486, 103] on div "Conversion Widgets ( 3 ) DOWNLOAD" at bounding box center [384, 105] width 688 height 7
click at [596, 55] on button "Search" at bounding box center [607, 53] width 38 height 12
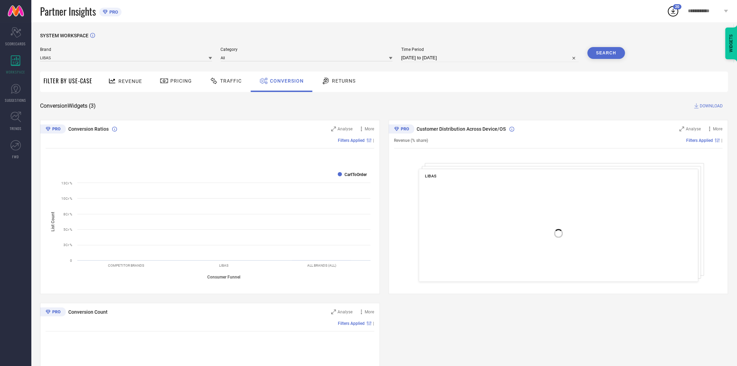
click at [533, 103] on div "Conversion Widgets ( 3 ) DOWNLOAD" at bounding box center [384, 105] width 688 height 7
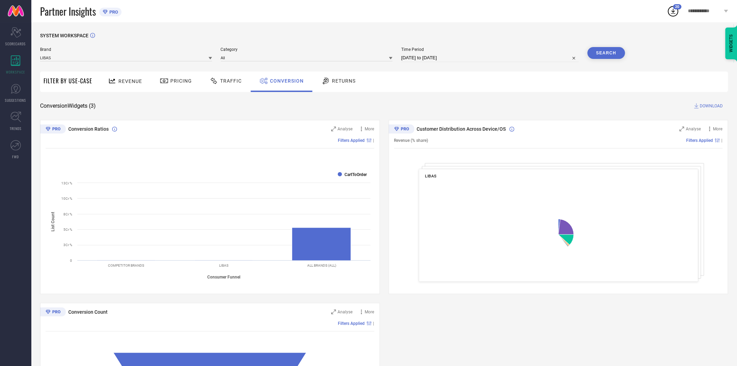
click at [716, 107] on span "DOWNLOAD" at bounding box center [711, 105] width 23 height 7
